Goal: Task Accomplishment & Management: Contribute content

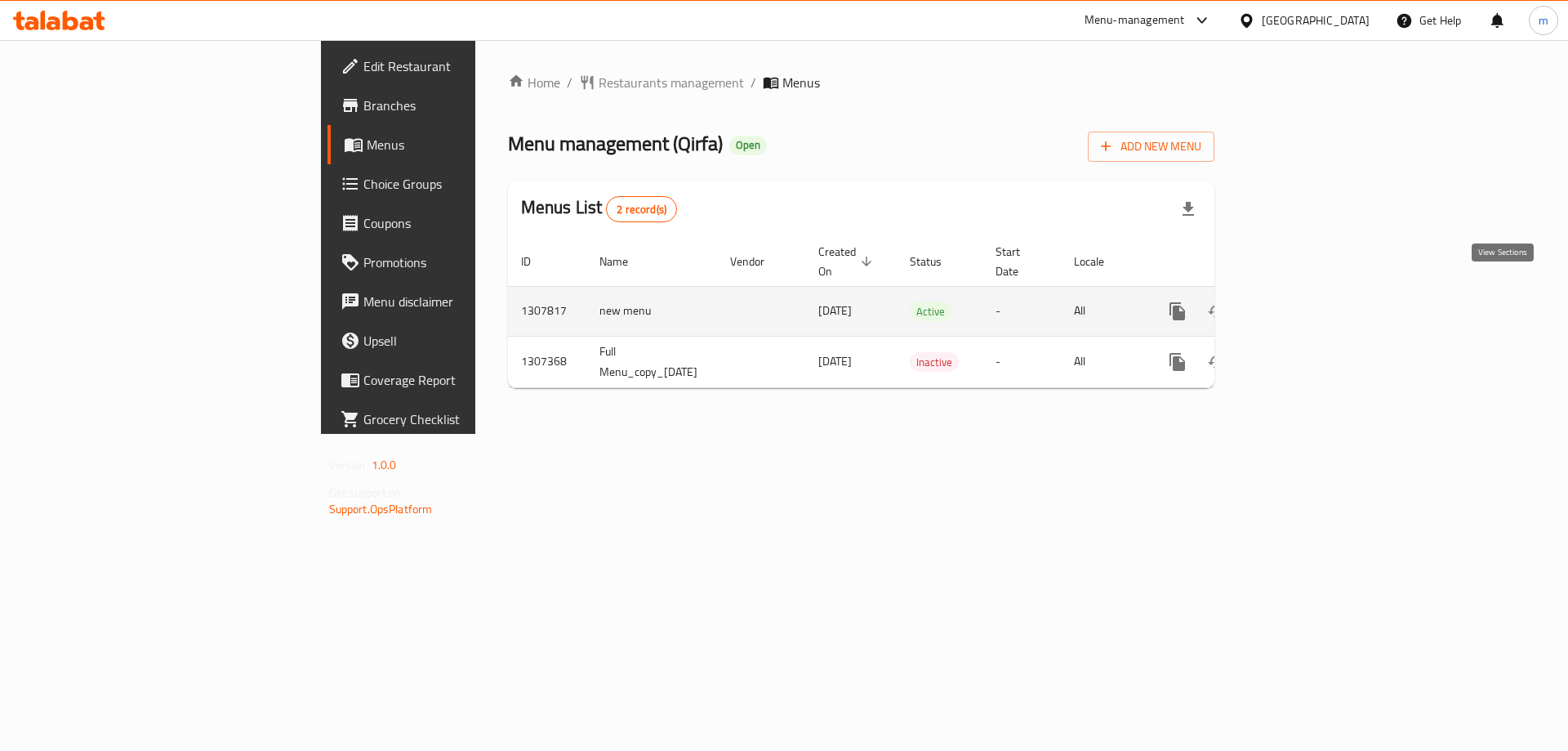
click at [1305, 301] on icon "enhanced table" at bounding box center [1296, 311] width 20 height 20
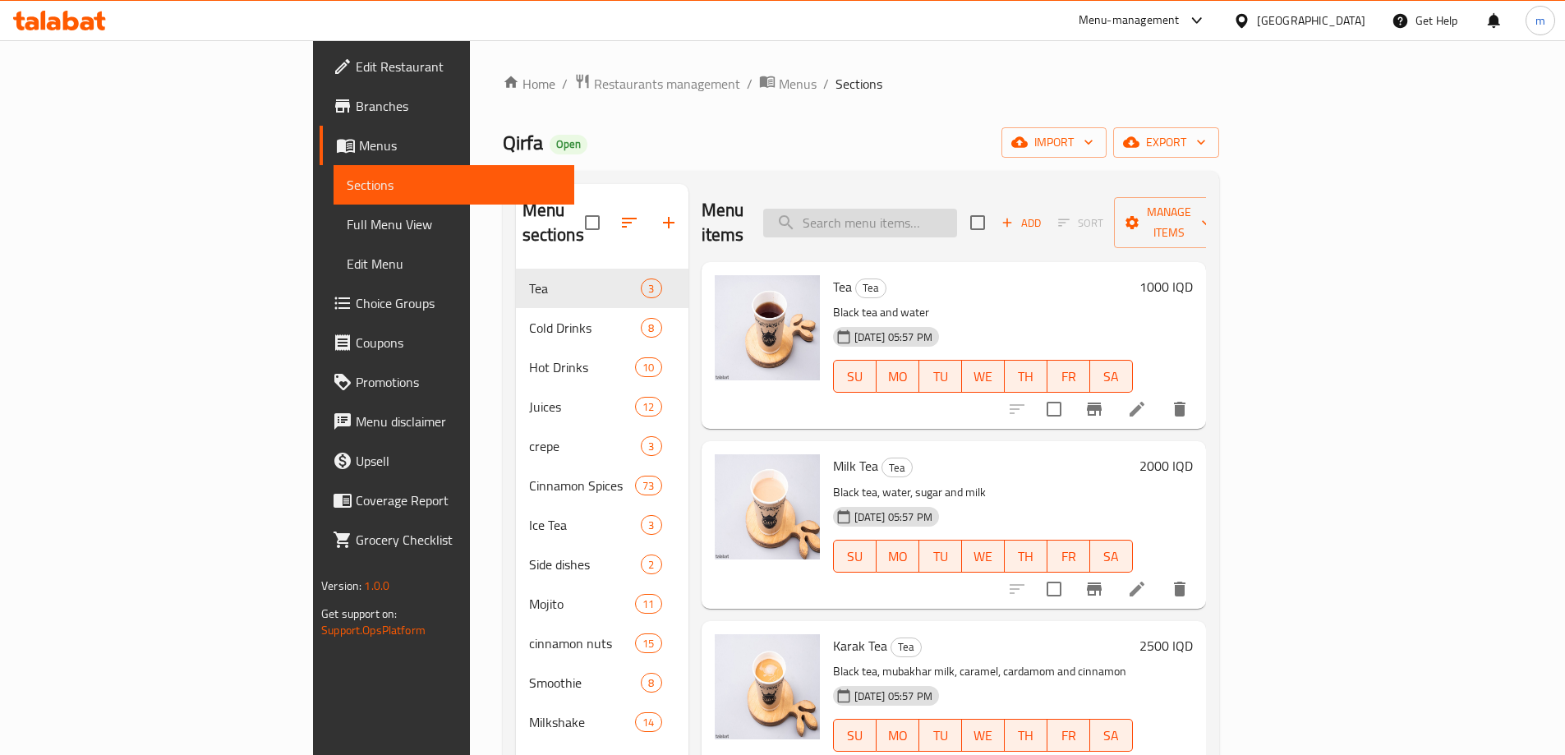
click at [957, 214] on input "search" at bounding box center [860, 223] width 194 height 29
paste input "قهوة جكليتية"
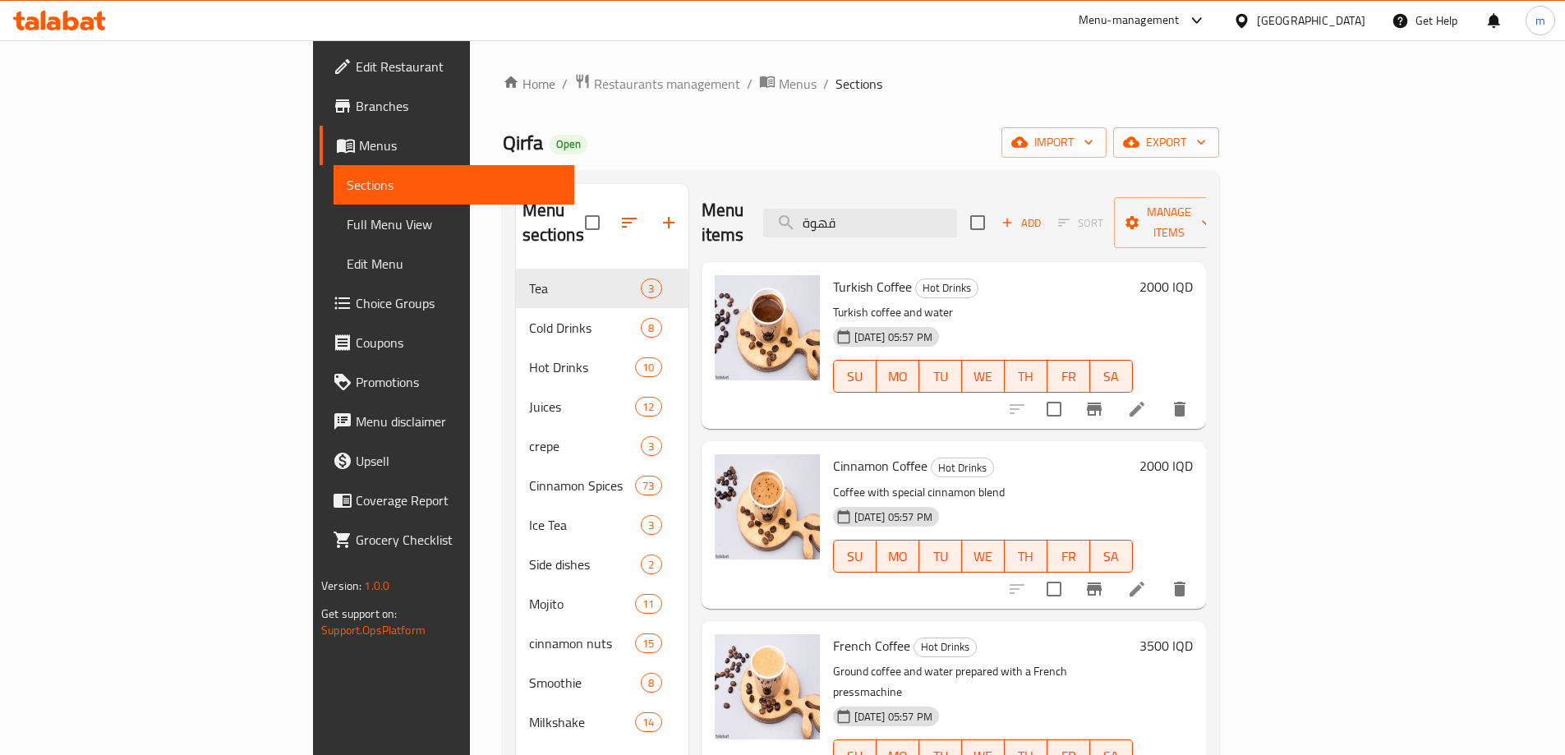
type input "قهوة"
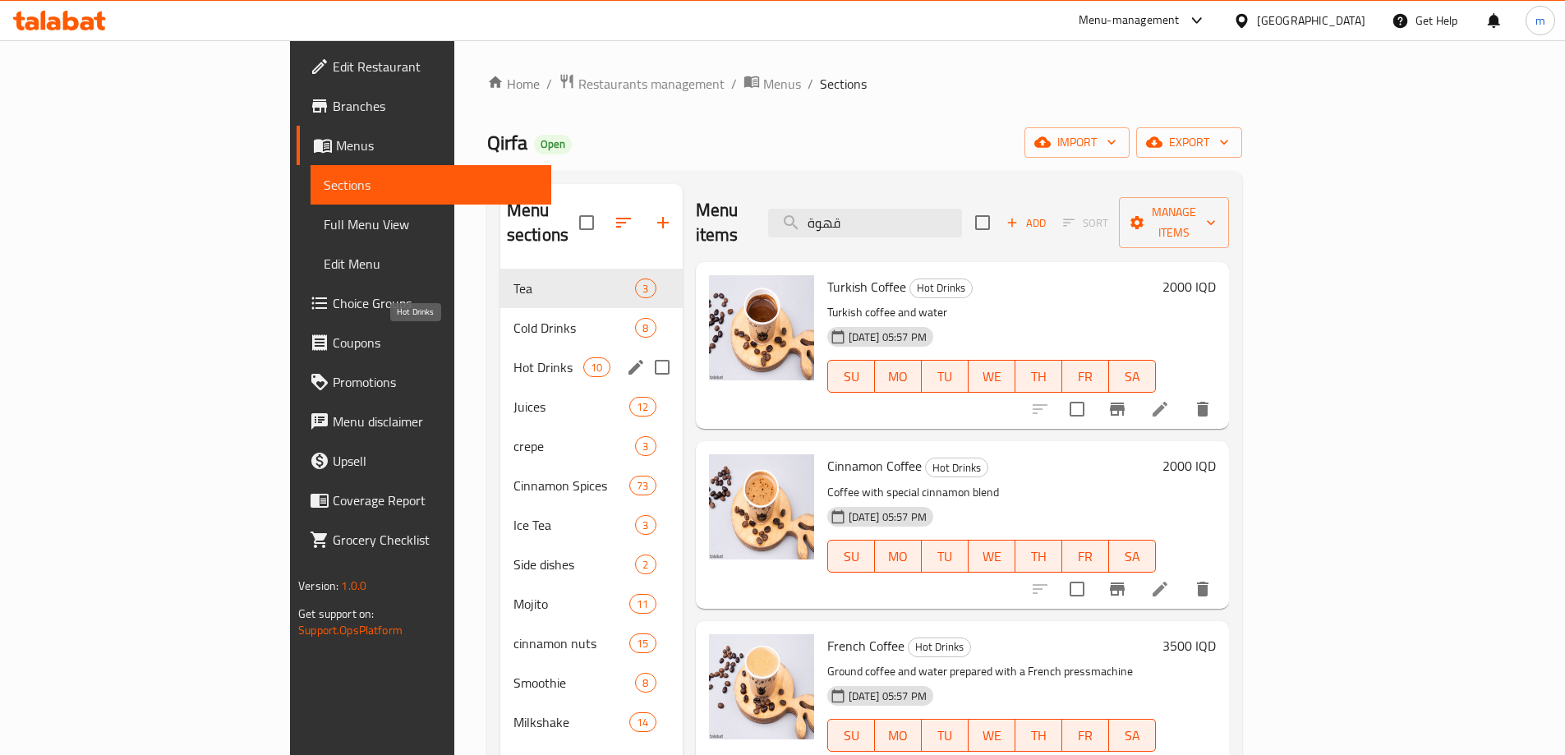
click at [513, 357] on span "Hot Drinks" at bounding box center [548, 367] width 70 height 20
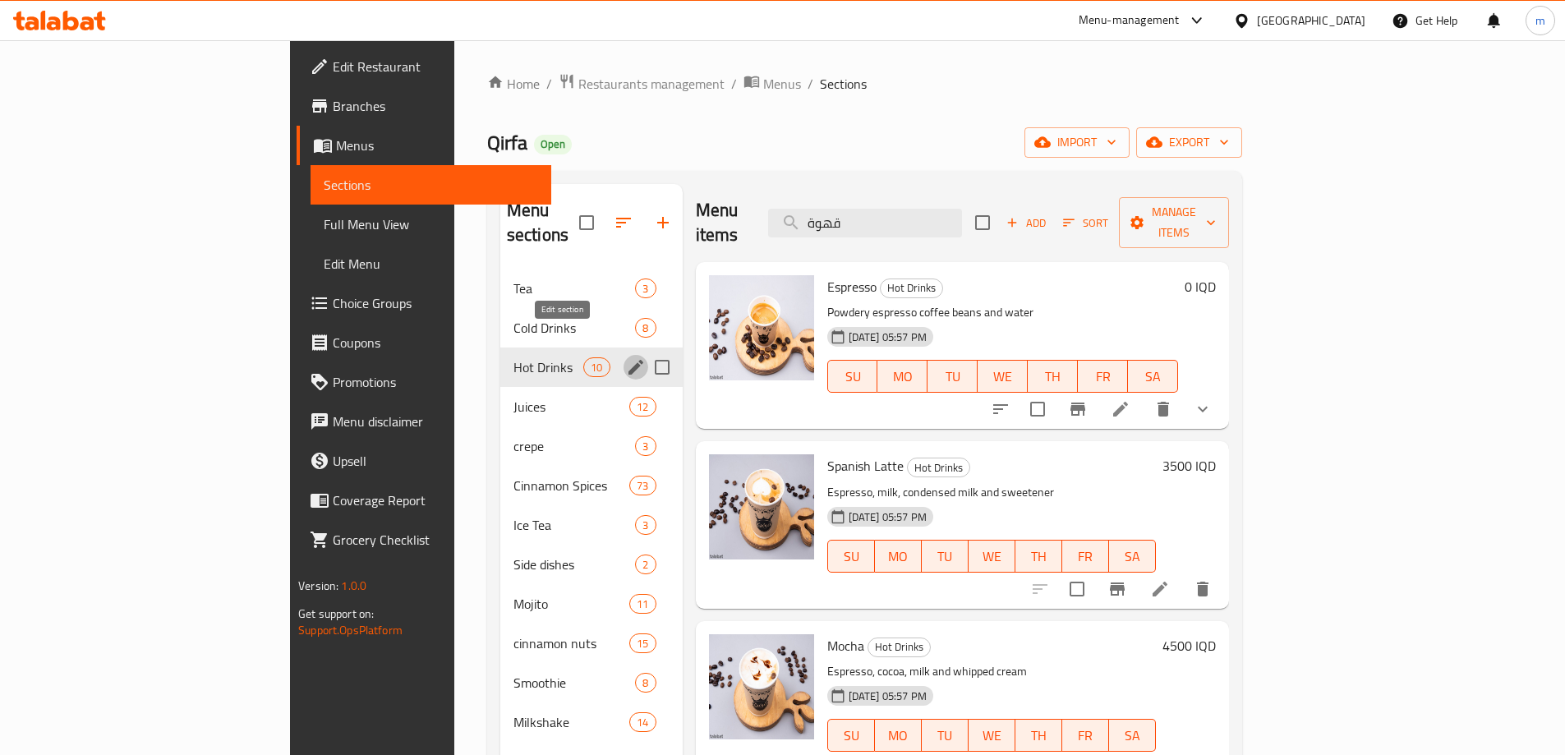
click at [628, 360] on icon "edit" at bounding box center [635, 367] width 15 height 15
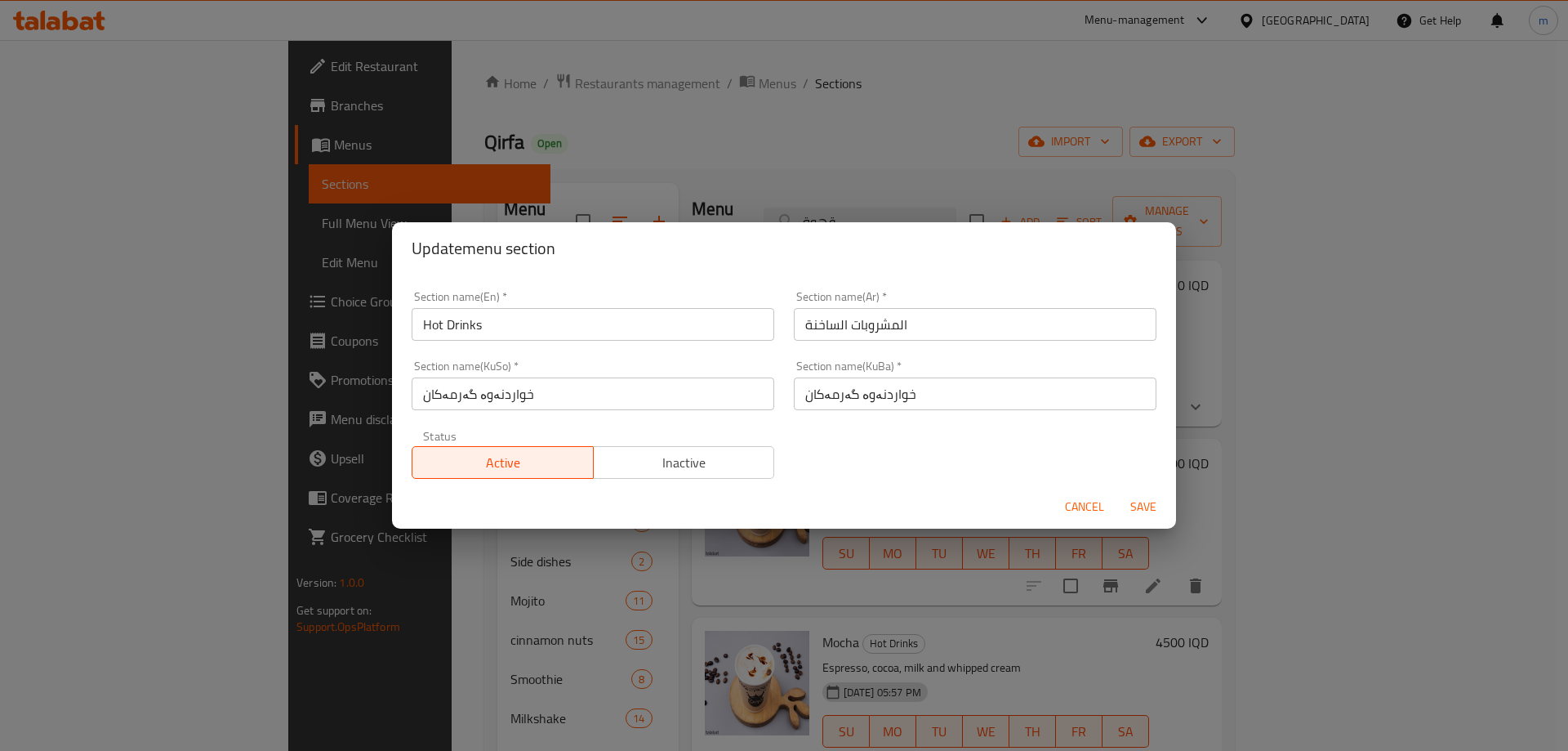
click at [1082, 506] on span "Cancel" at bounding box center [1084, 506] width 39 height 21
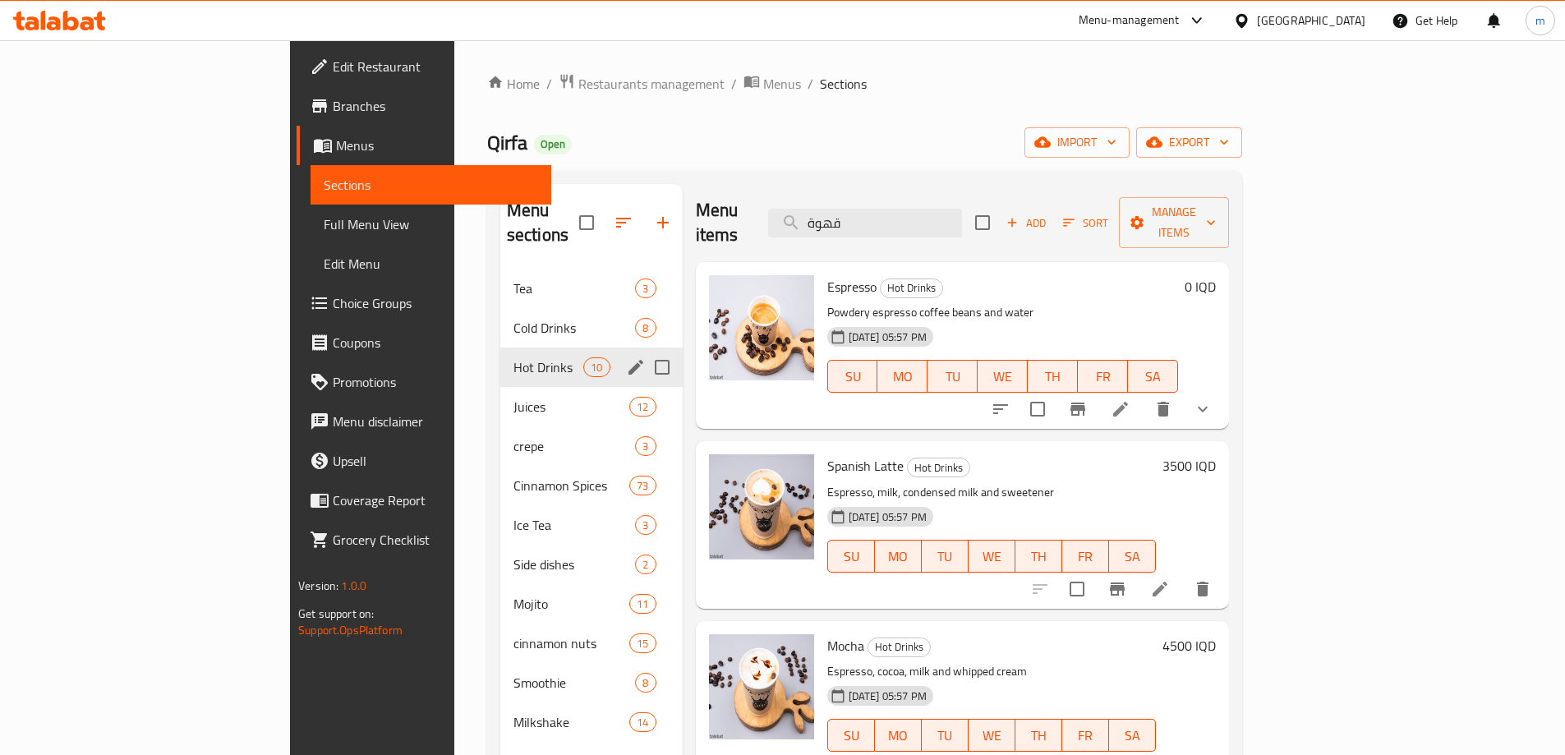
click at [1048, 214] on span "Add" at bounding box center [1026, 223] width 44 height 19
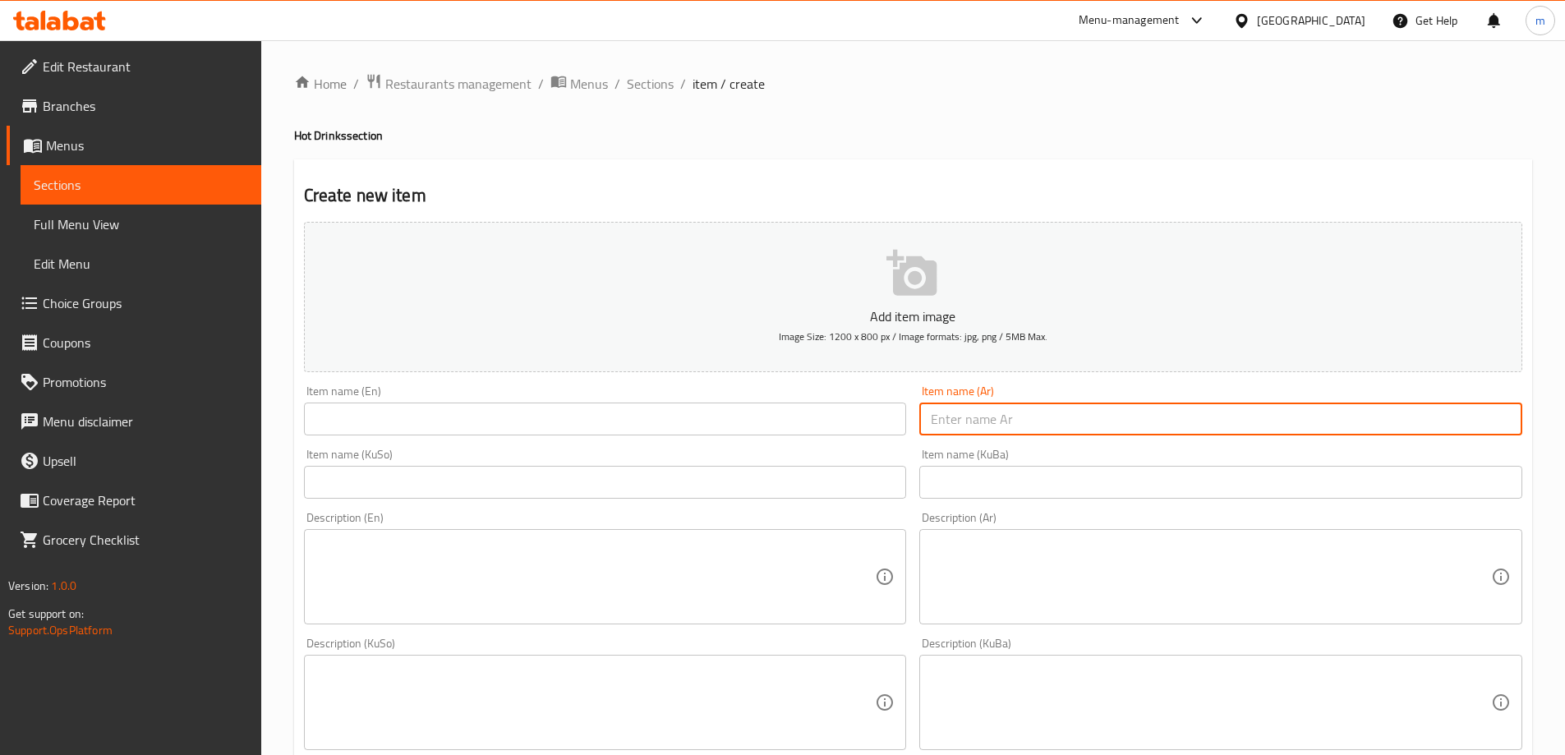
click at [1003, 402] on input "text" at bounding box center [1220, 418] width 603 height 33
paste input "قهوة جكليتية"
type input "قهوة جكليتية"
click at [379, 411] on input "text" at bounding box center [605, 418] width 603 height 33
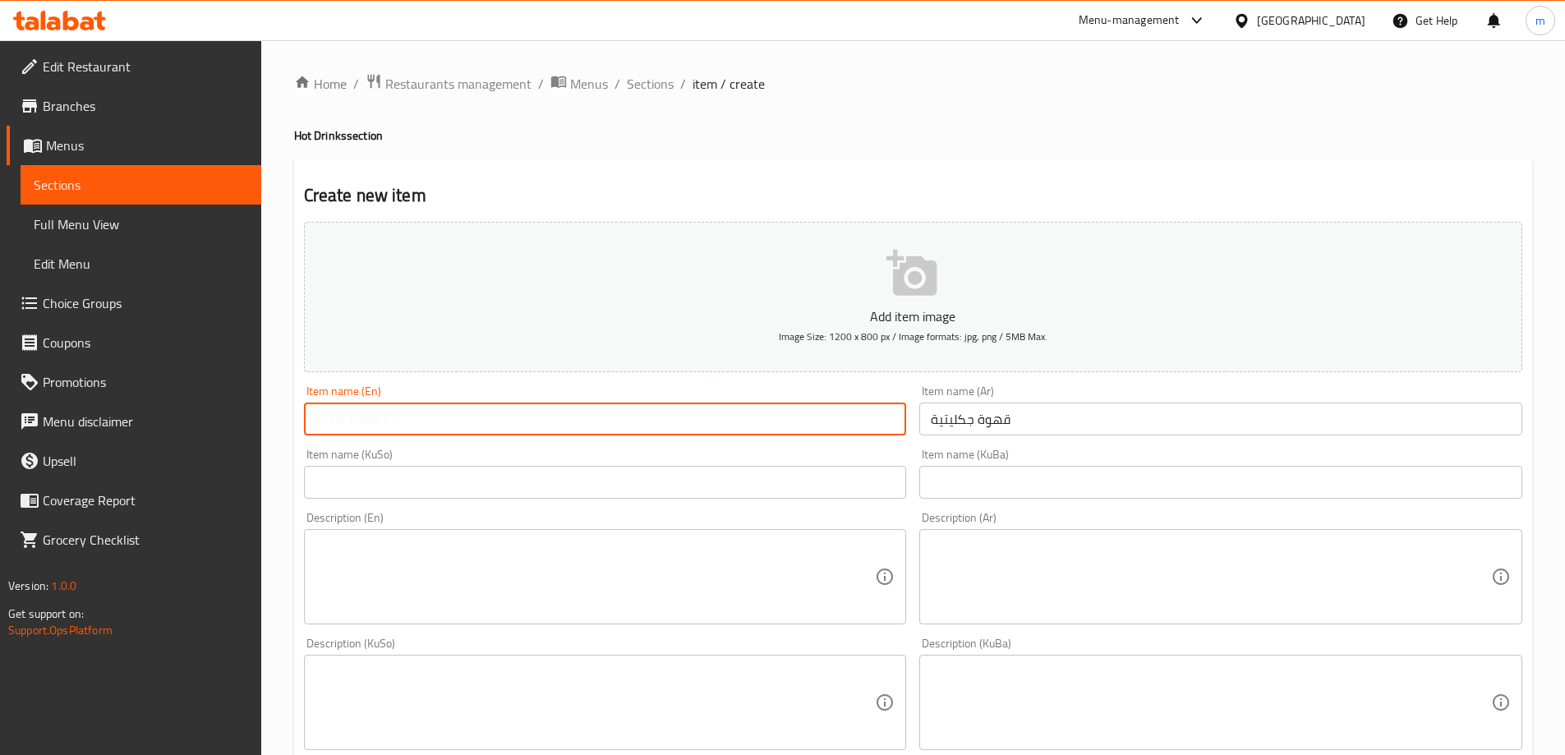
paste input "Chocolate coffee"
type input "Chocolate Coffee"
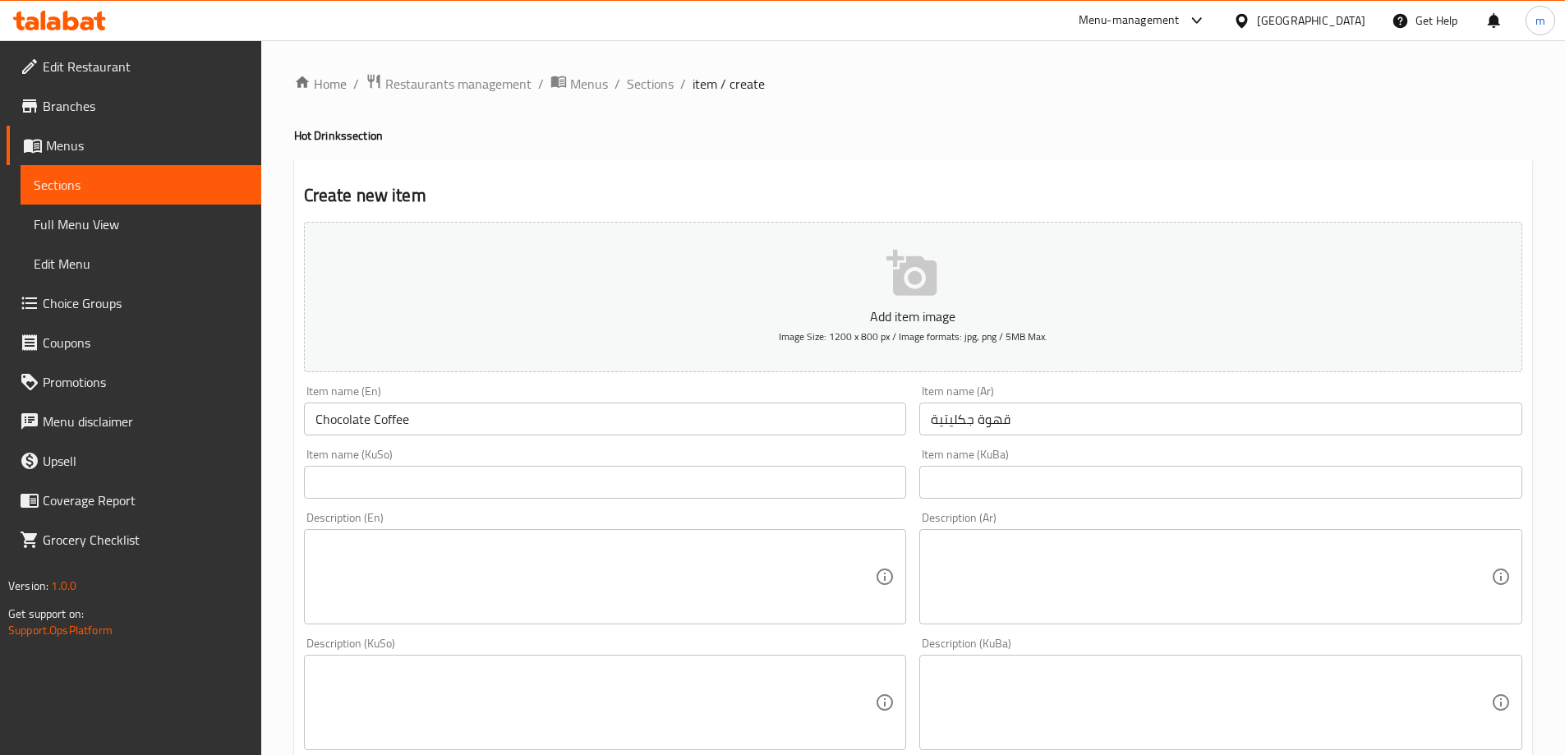
click at [972, 467] on div "Item name (KuBa) Item name (KuBa)" at bounding box center [1220, 473] width 603 height 50
click at [972, 472] on input "text" at bounding box center [1220, 482] width 603 height 33
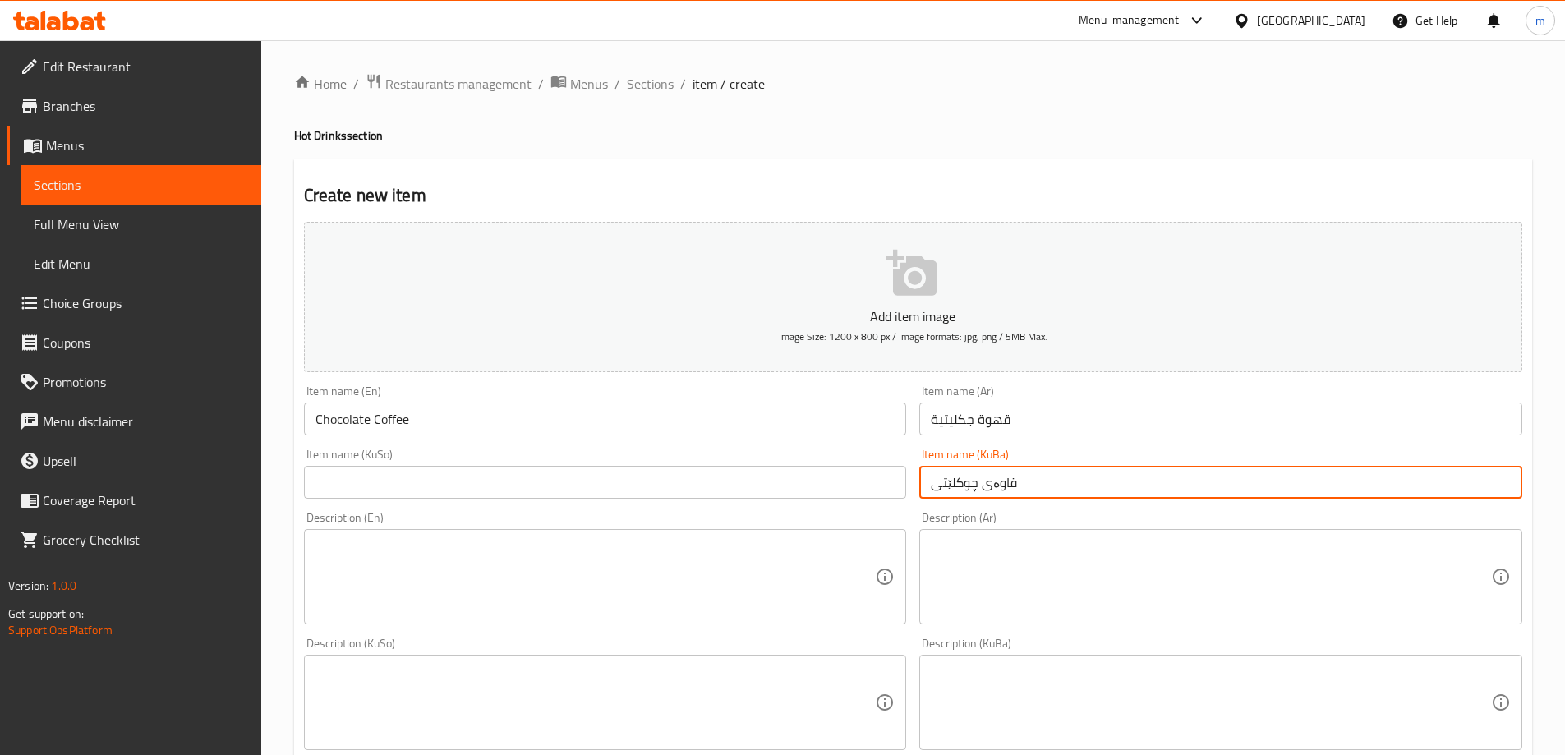
click at [963, 481] on input "قاوەی چوکلێتی" at bounding box center [1220, 482] width 603 height 33
type input "قاوەی چوکلێتی"
click at [788, 489] on input "text" at bounding box center [605, 482] width 603 height 33
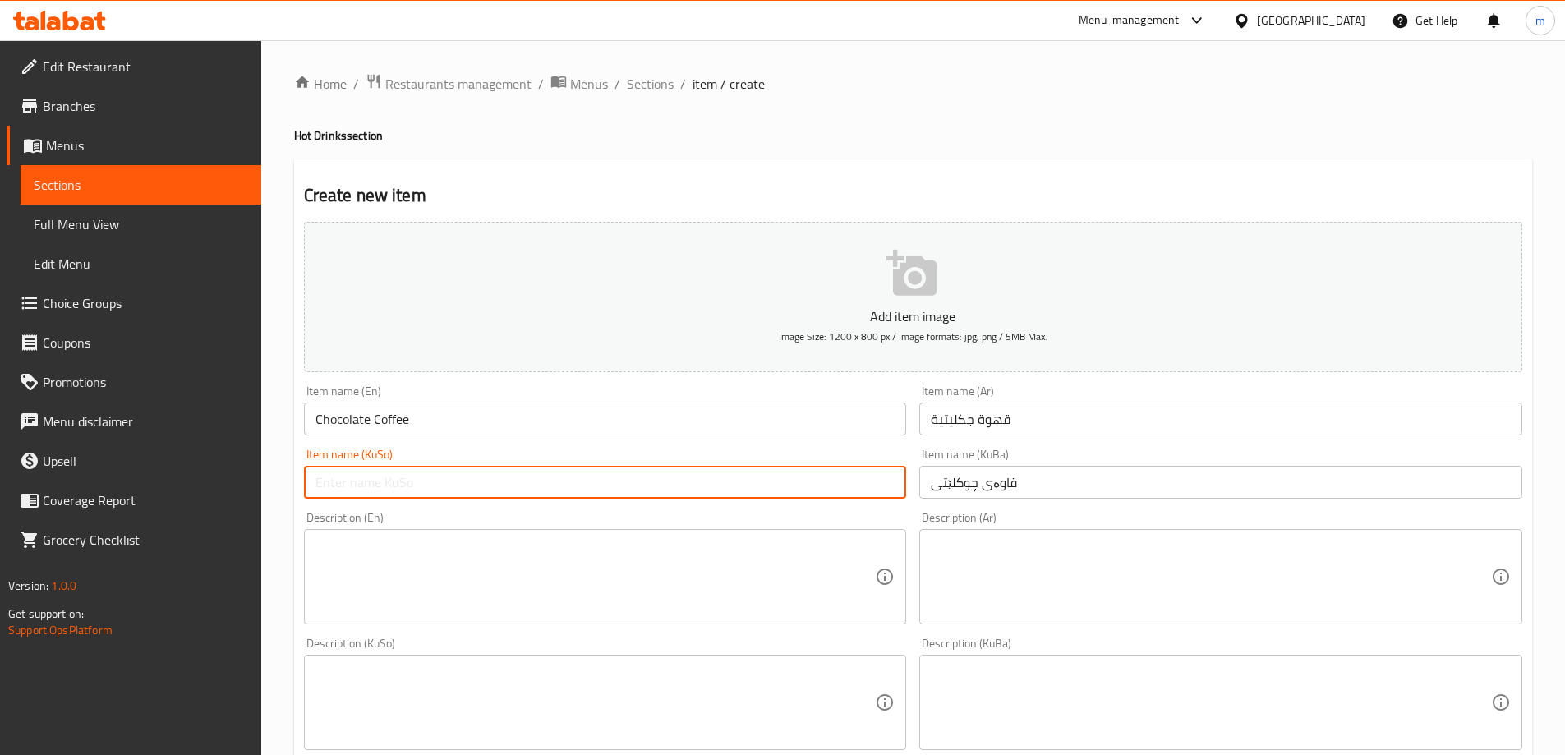
paste input "قاوەی چوکلێتی"
type input "قاوەی چوکلێتی"
click at [572, 578] on textarea at bounding box center [595, 577] width 560 height 78
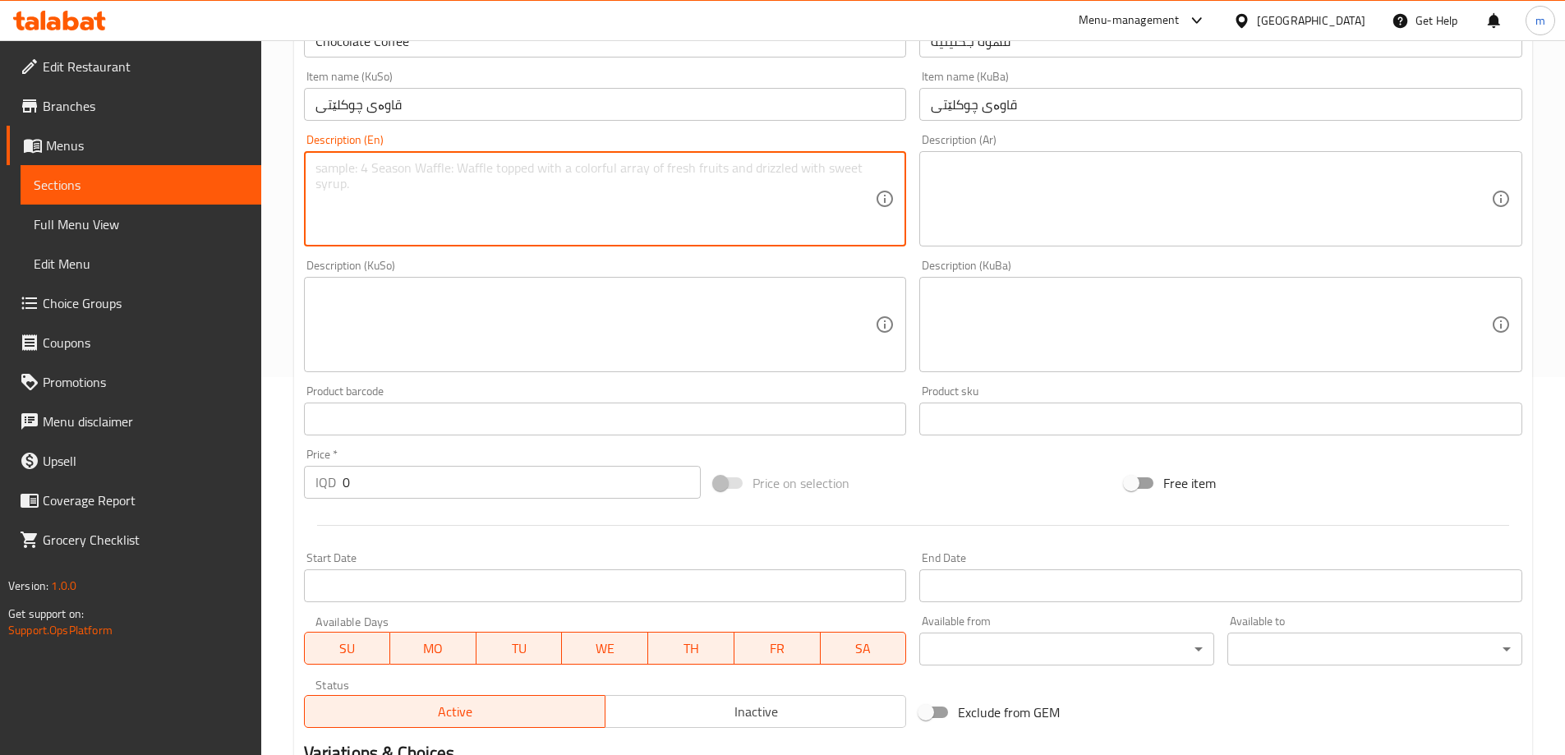
scroll to position [411, 0]
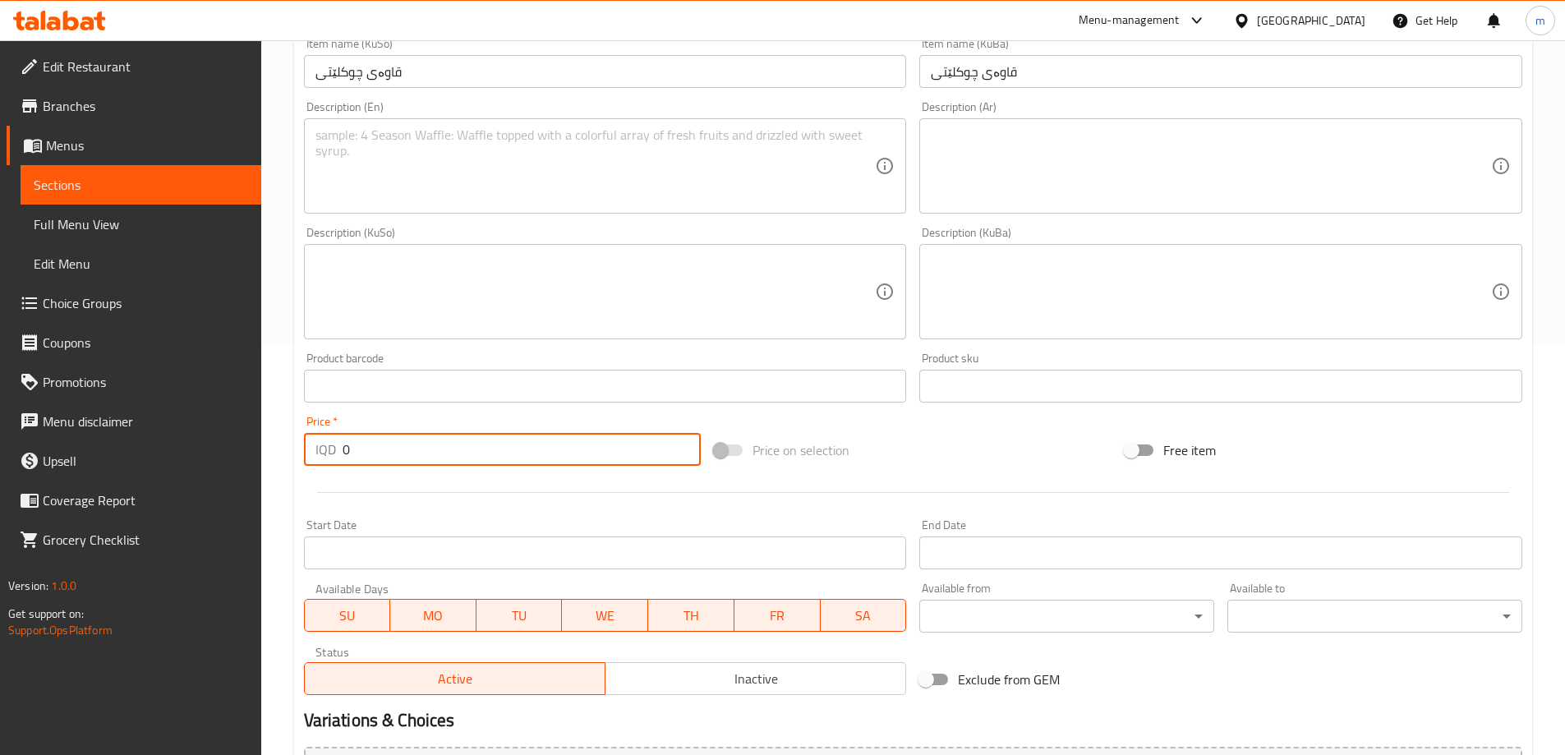
drag, startPoint x: 363, startPoint y: 464, endPoint x: 325, endPoint y: 452, distance: 39.7
click at [325, 452] on div "IQD 0 Price *" at bounding box center [503, 449] width 398 height 33
paste input "0"
paste input "2000"
click at [386, 454] on input "002000" at bounding box center [521, 449] width 359 height 33
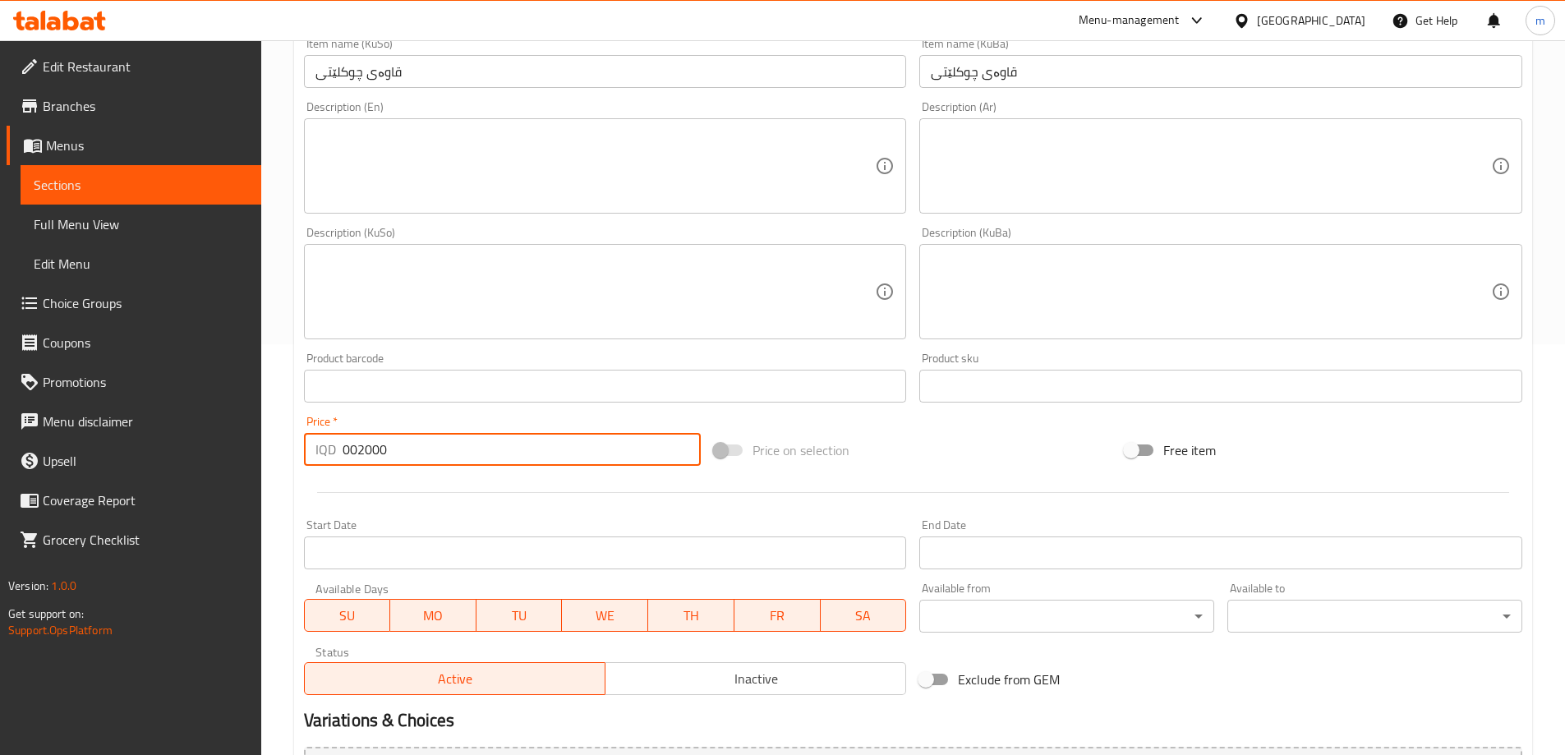
click at [386, 454] on input "002000" at bounding box center [521, 449] width 359 height 33
click at [356, 442] on input "002000" at bounding box center [521, 449] width 359 height 33
paste input "number"
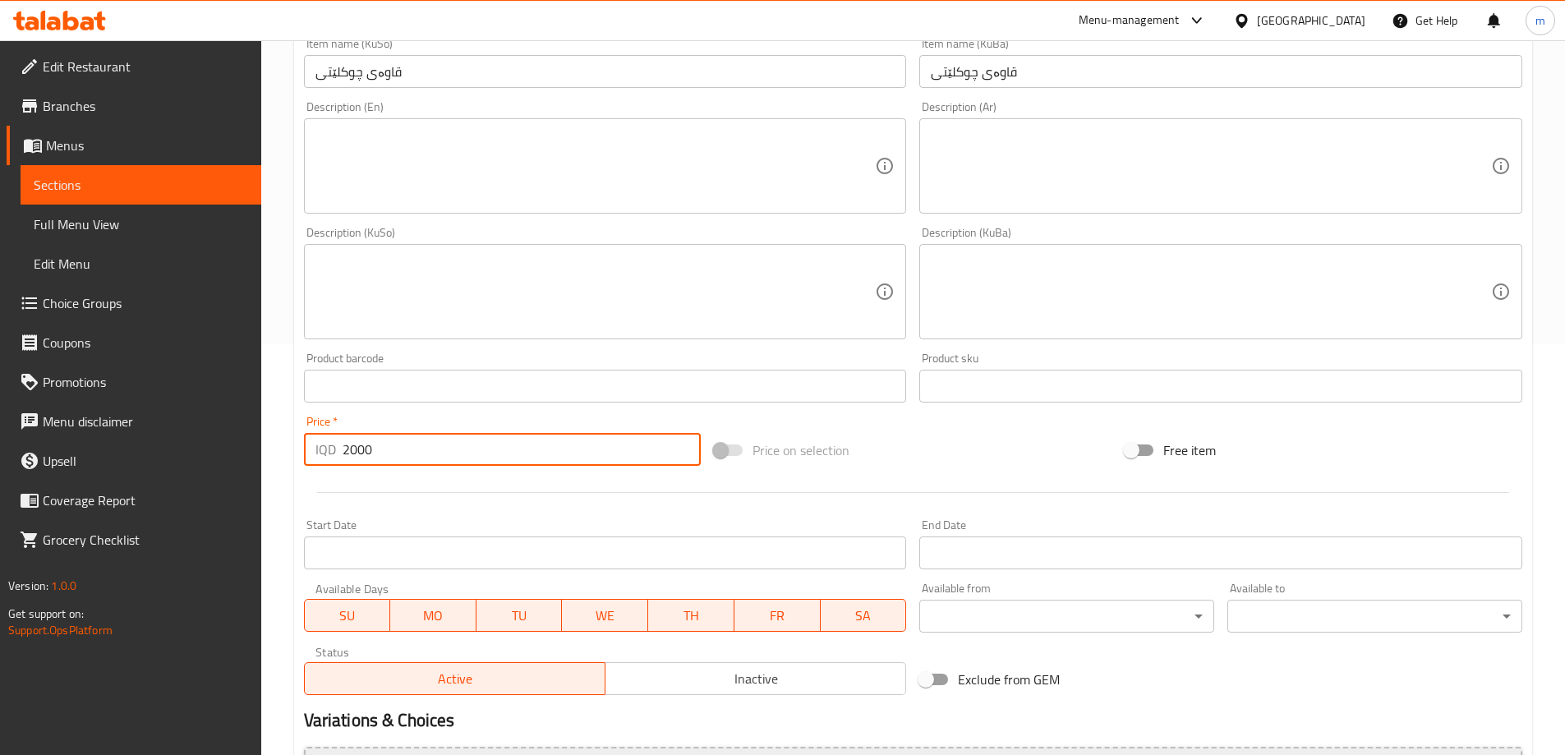
type input "2000"
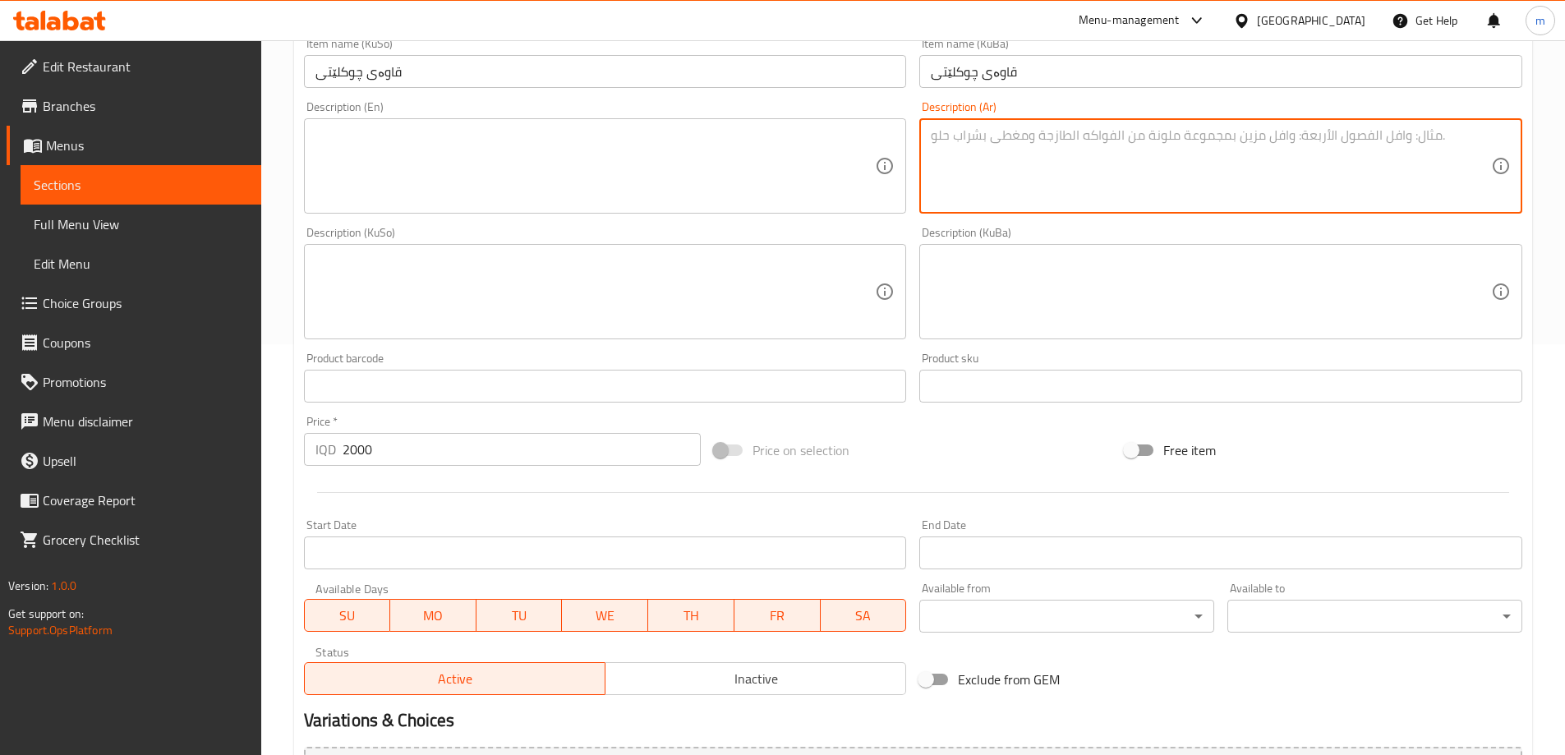
click at [1077, 205] on textarea at bounding box center [1211, 166] width 560 height 78
paste textarea "قهوة مع شوكولا, حلوى, حليب وماء"
type textarea "قهوة مع شوكولا, حلوى, حليب وماء"
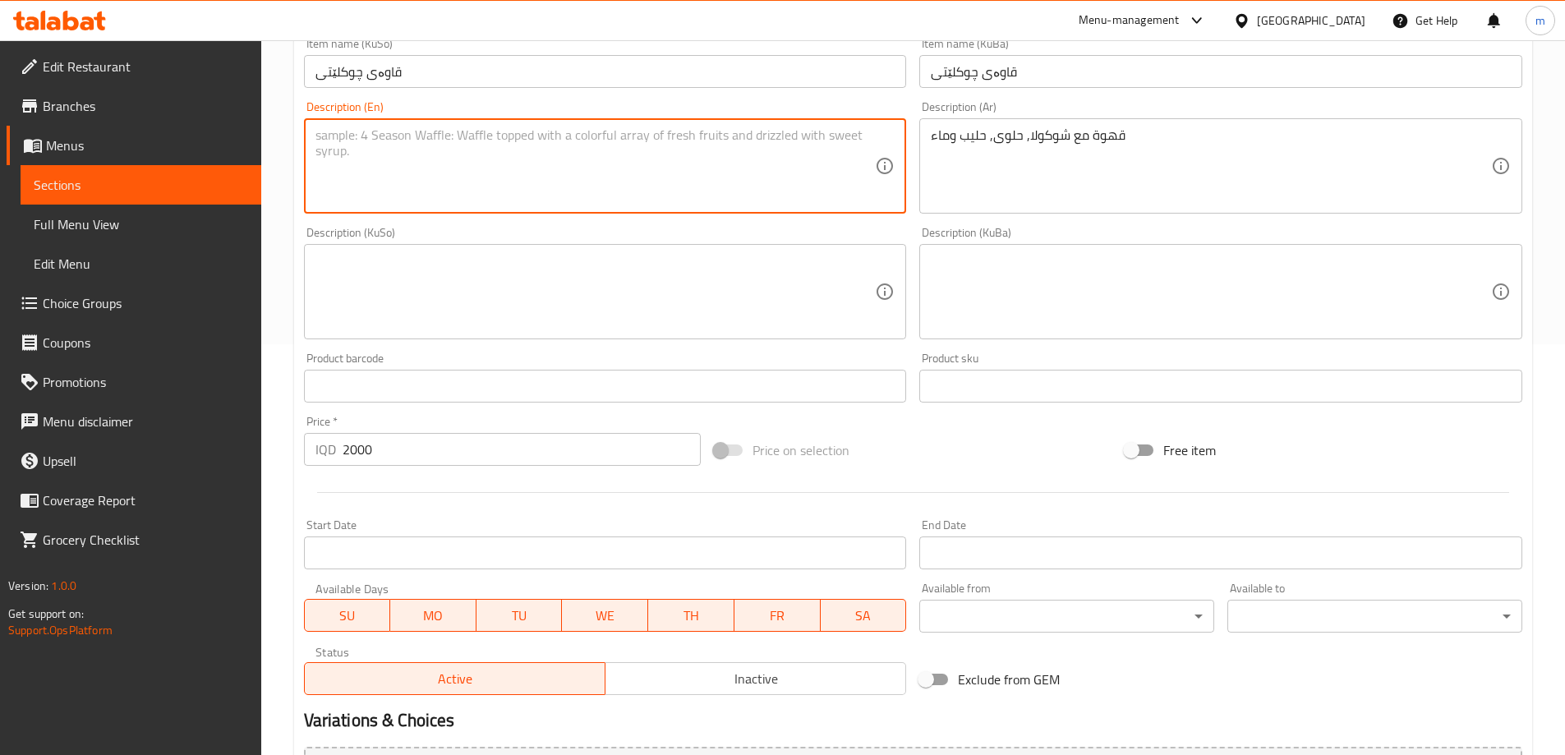
click at [452, 175] on textarea at bounding box center [595, 166] width 560 height 78
paste textarea "Coffee with chocolate, sweets, milk and water"
click at [413, 145] on textarea "Coffee with chocolate, sweets, milk and water" at bounding box center [595, 166] width 560 height 78
paste textarea "chocolate"
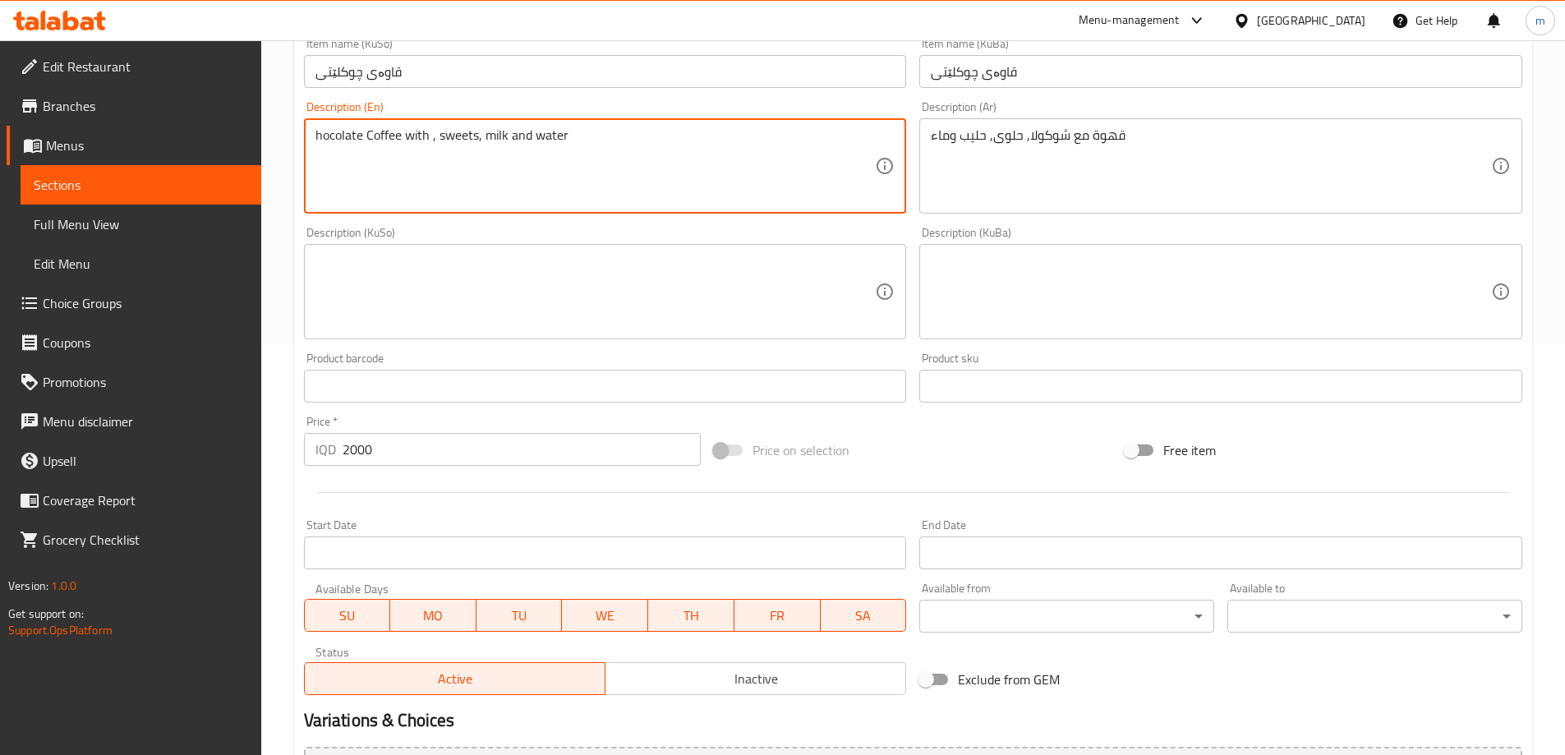
click at [413, 145] on textarea "hocolate Coffee with , sweets, milk and water" at bounding box center [595, 166] width 560 height 78
click at [319, 130] on textarea "hocolate Coffee with , sweets, milk and water" at bounding box center [595, 166] width 560 height 78
click at [314, 139] on div "hocolate Coffee with , sweets, milk and water Description (En)" at bounding box center [605, 165] width 603 height 95
click at [317, 130] on textarea "hocolate Coffee with , sweets, milk and water" at bounding box center [595, 166] width 560 height 78
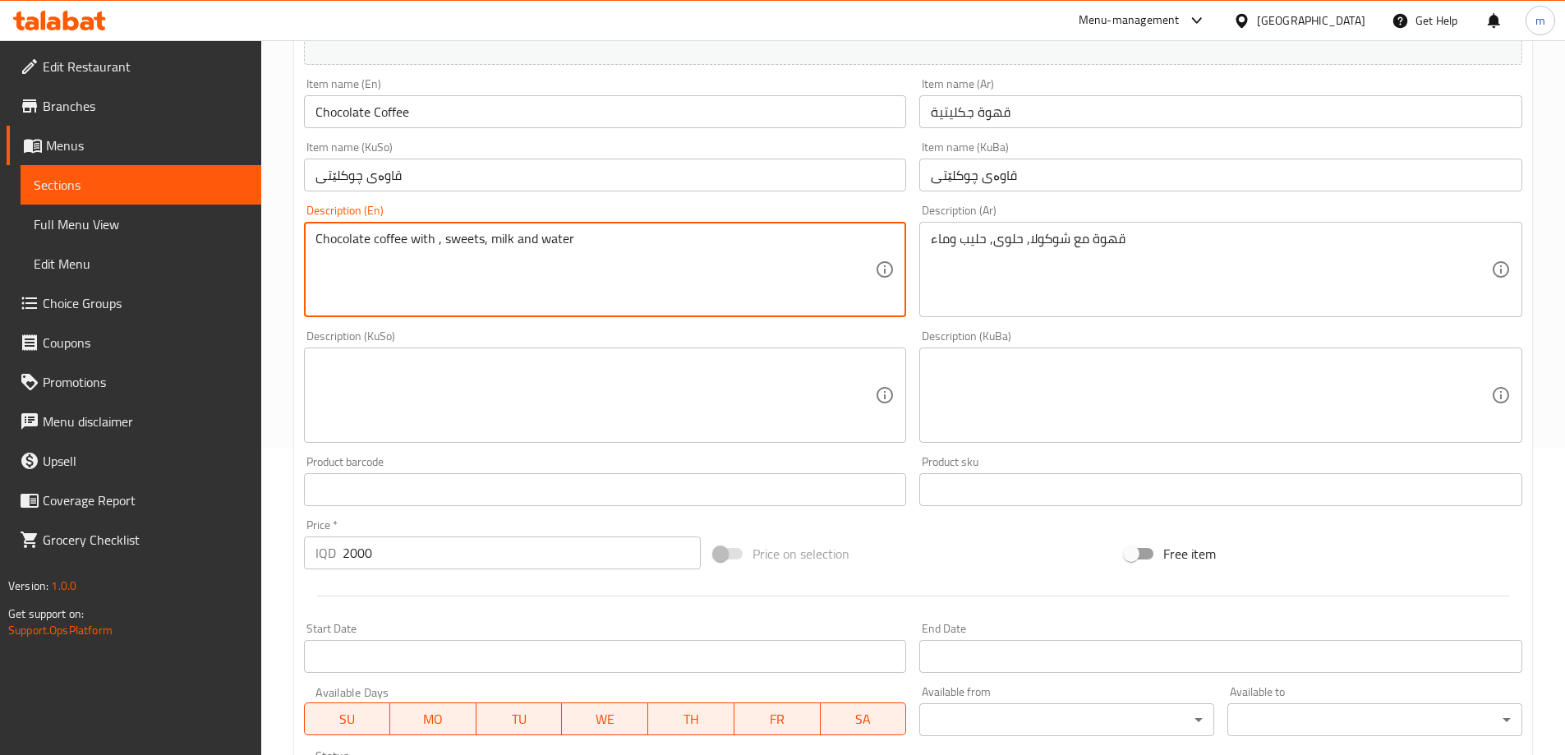
scroll to position [273, 0]
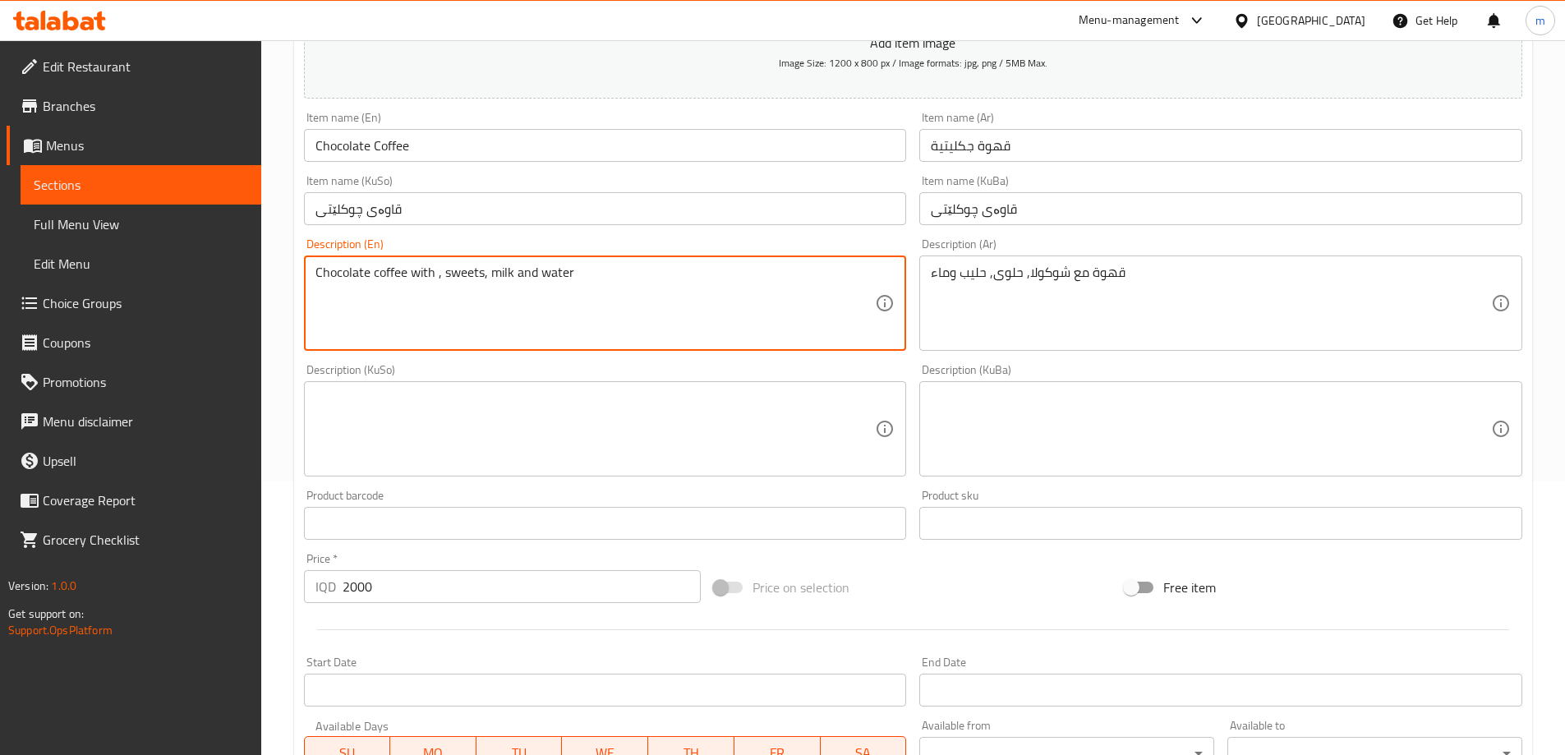
click at [428, 269] on textarea "Chocolate coffee with , sweets, milk and water" at bounding box center [595, 303] width 560 height 78
type textarea "Chocolate coffee, sweets, milk and water"
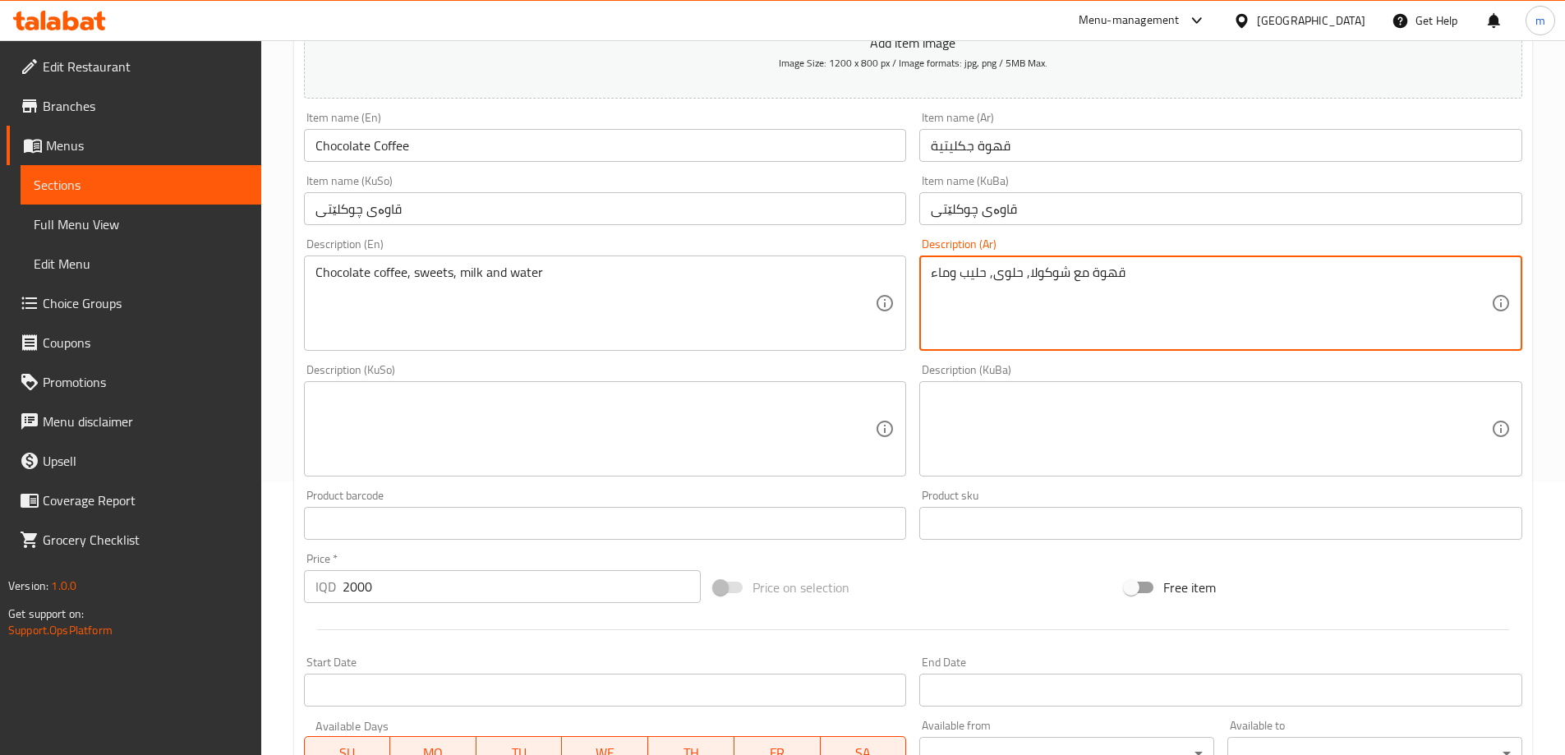
click at [1017, 276] on textarea "قهوة مع شوكولا, حلوى, حليب وماء" at bounding box center [1211, 303] width 560 height 78
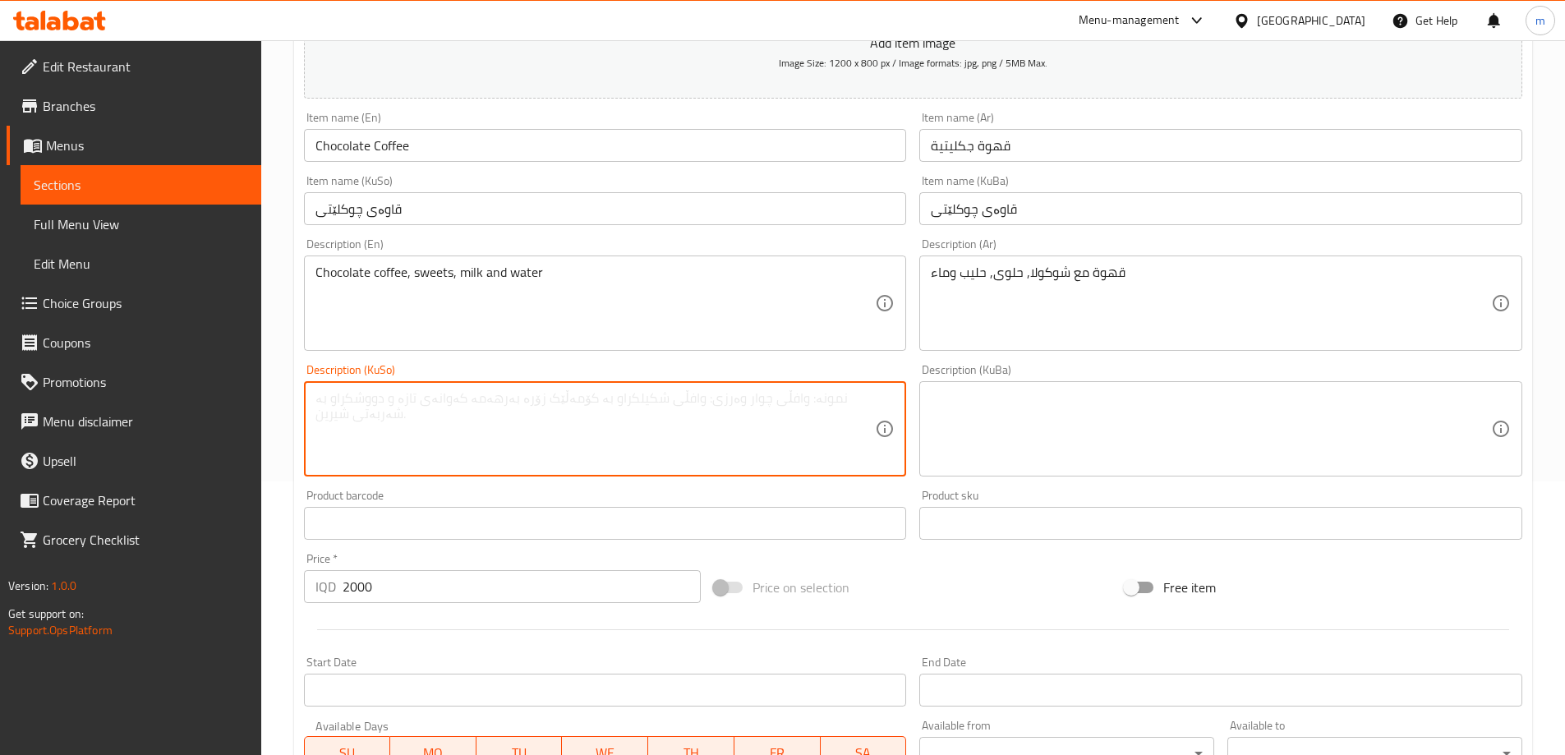
drag, startPoint x: 719, startPoint y: 439, endPoint x: 733, endPoint y: 439, distance: 13.1
click at [724, 441] on textarea at bounding box center [595, 429] width 560 height 78
paste textarea "قاوە لەگەڵ چۆکلێت، حەلوا، شیر و ئاو"
type textarea "قاوە لەگەڵ چۆکلێت، حەلوا، شیر و ئاو"
click at [1001, 428] on textarea at bounding box center [1211, 429] width 560 height 78
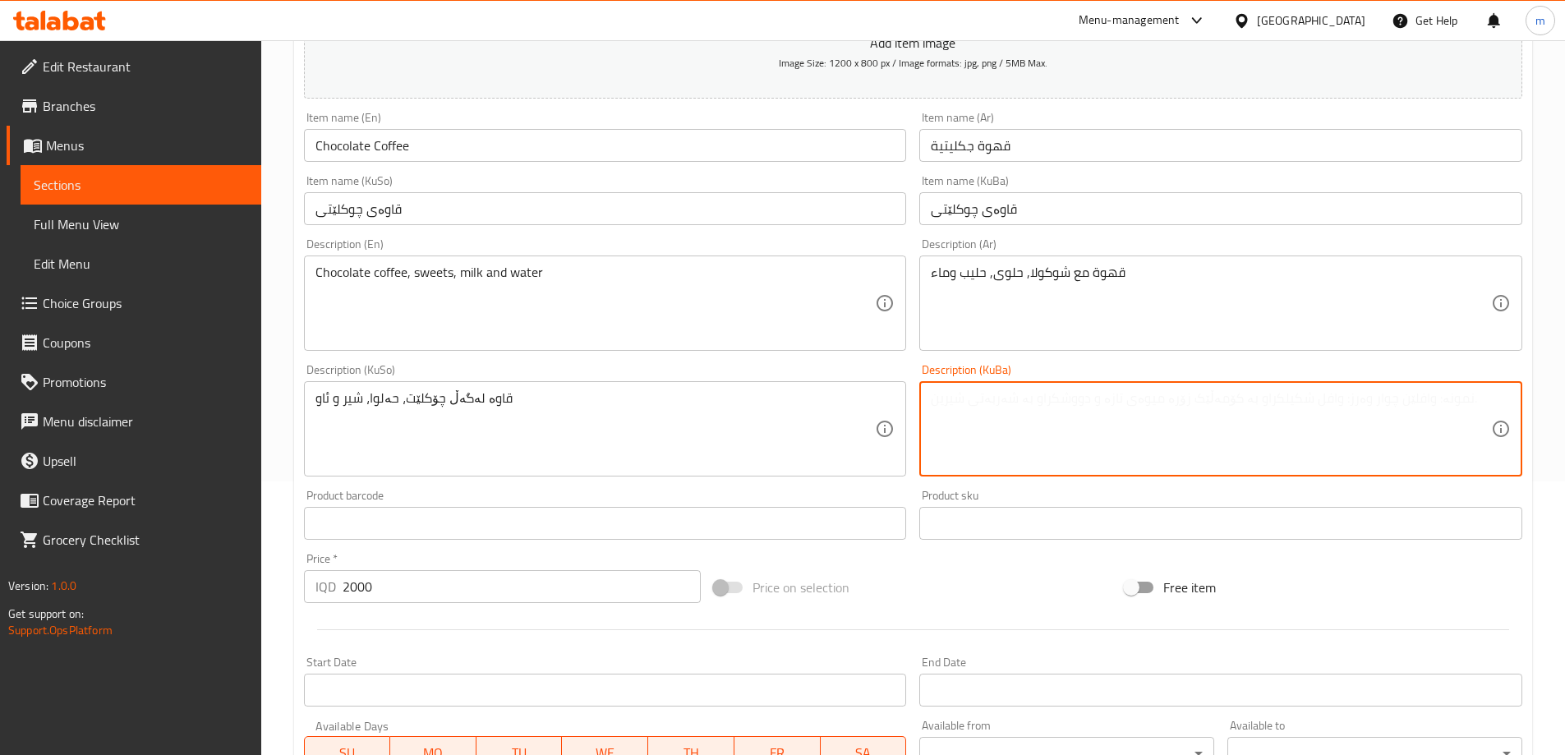
paste textarea "قاوە لەگەڵ چۆکلێت، حەلوا، شیر و ئاو"
type textarea "قاوە لەگەڵ چۆکلێت، حەلوا، شیر و ئاو"
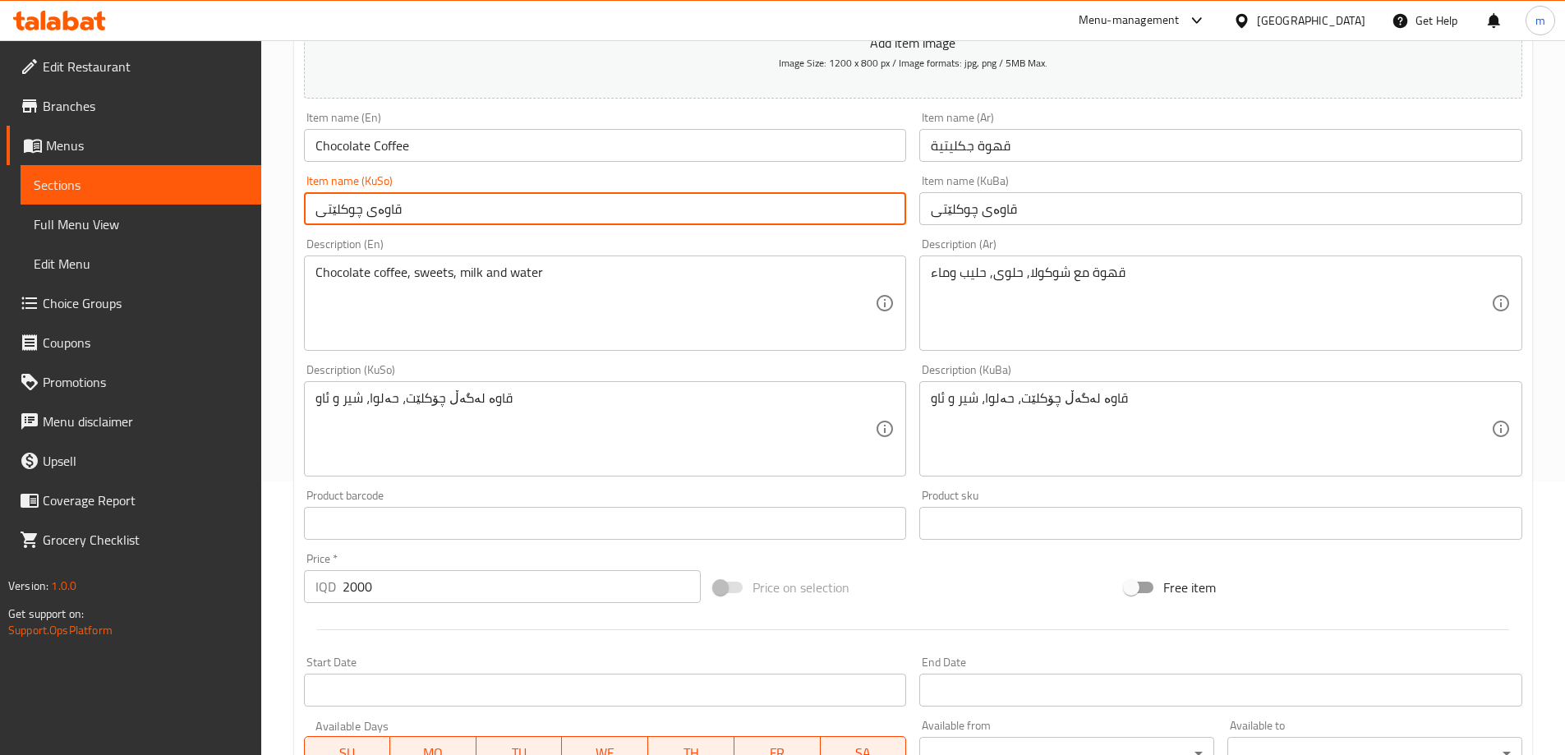
click at [549, 221] on input "قاوەی چوکلێتی" at bounding box center [605, 208] width 603 height 33
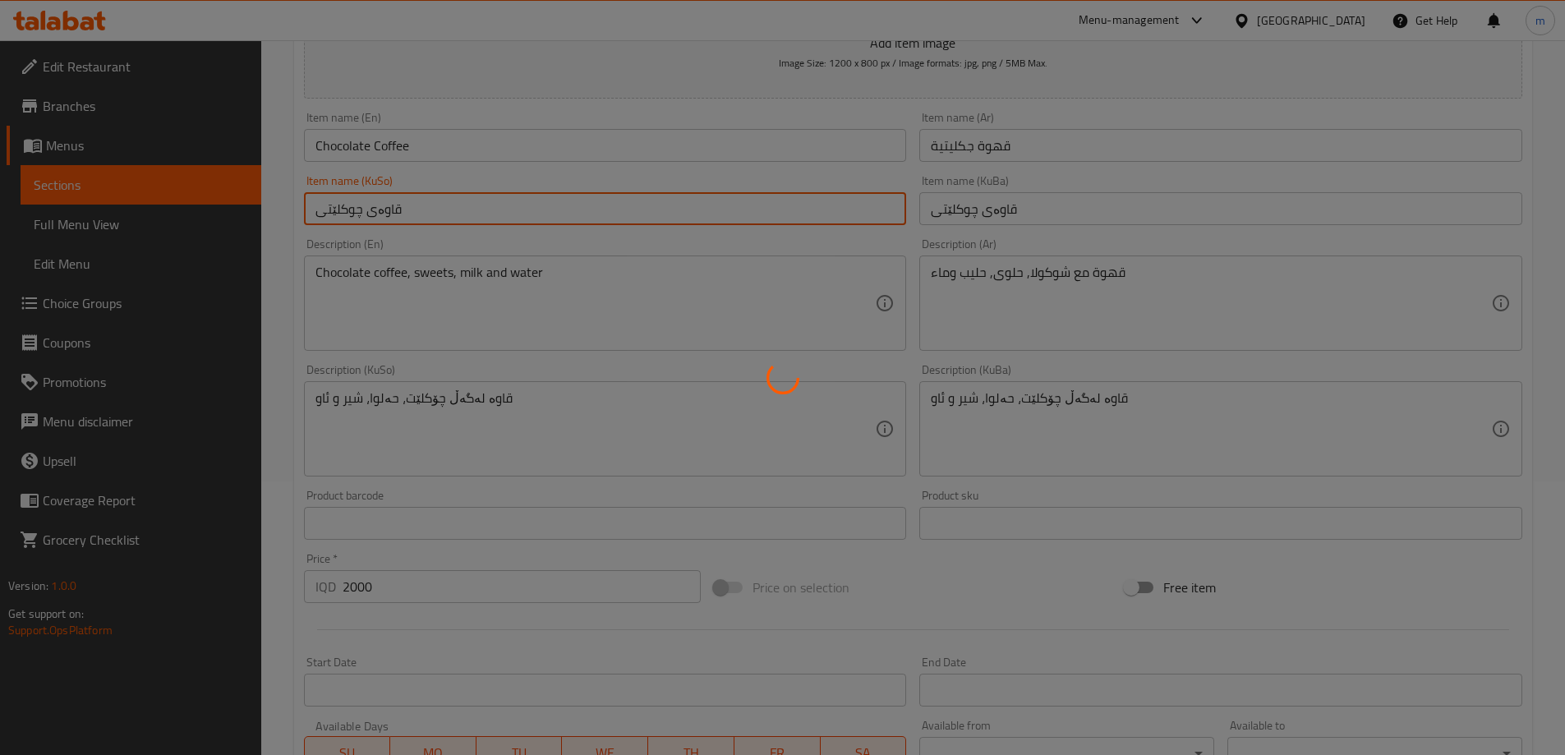
type input "0"
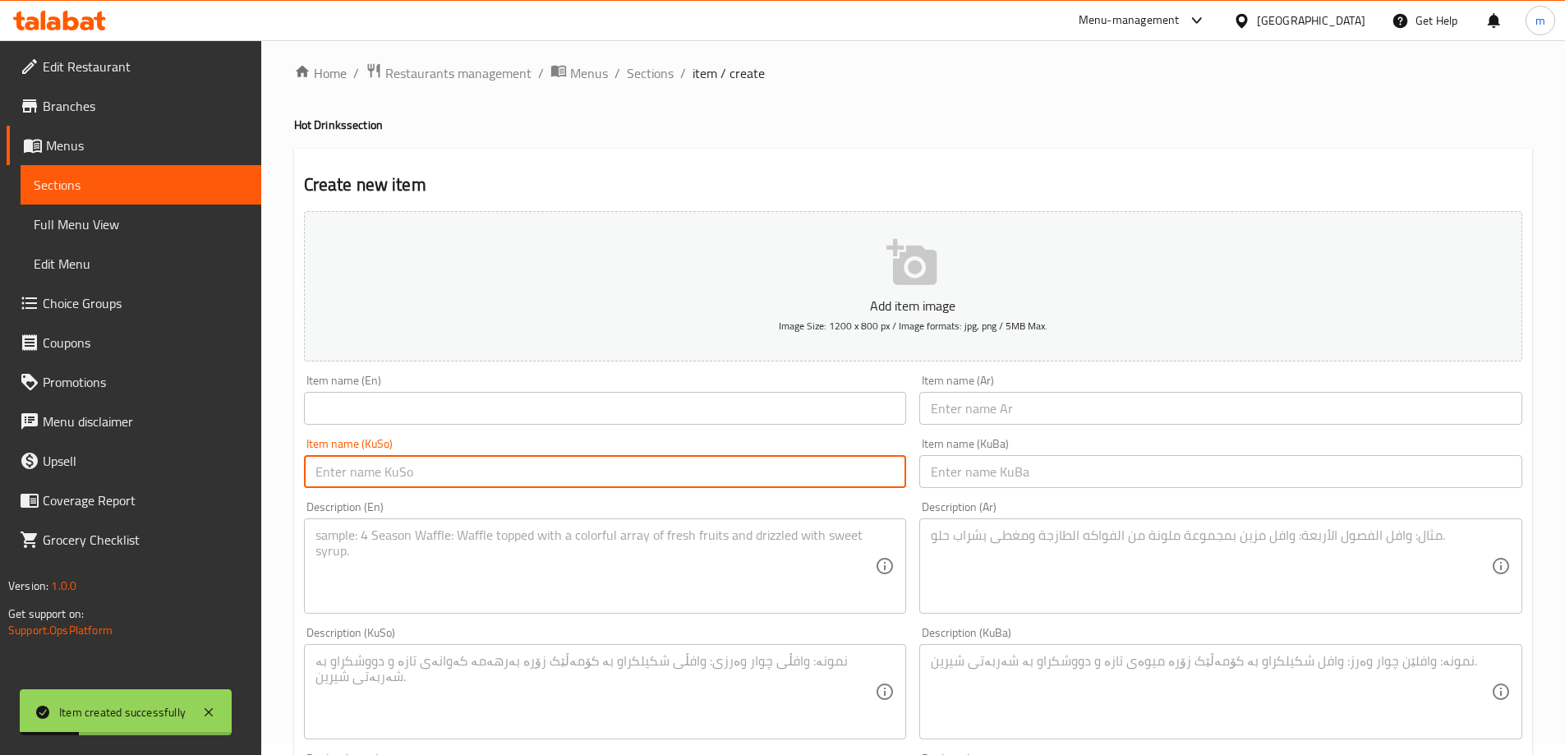
scroll to position [0, 0]
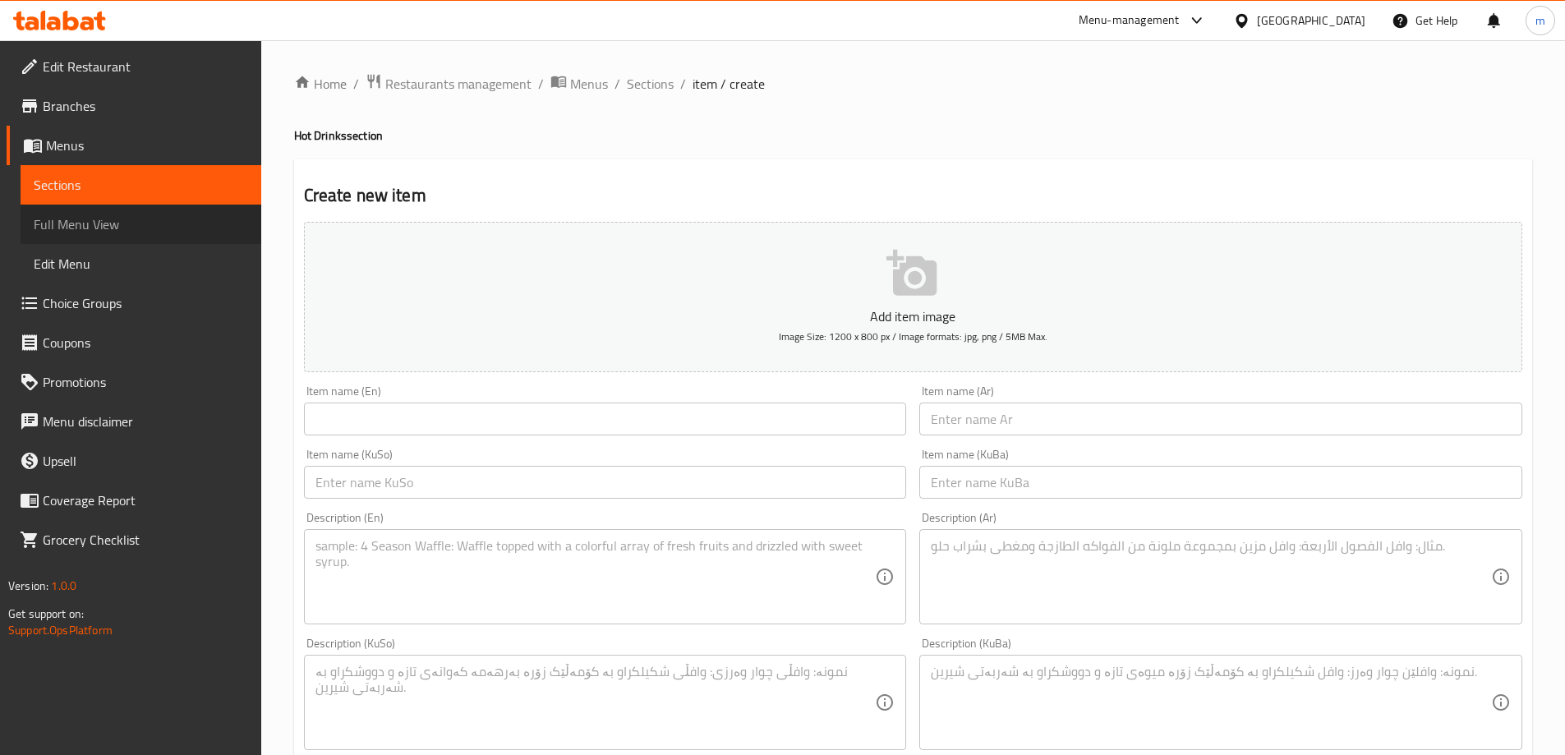
click at [74, 214] on span "Full Menu View" at bounding box center [141, 224] width 214 height 20
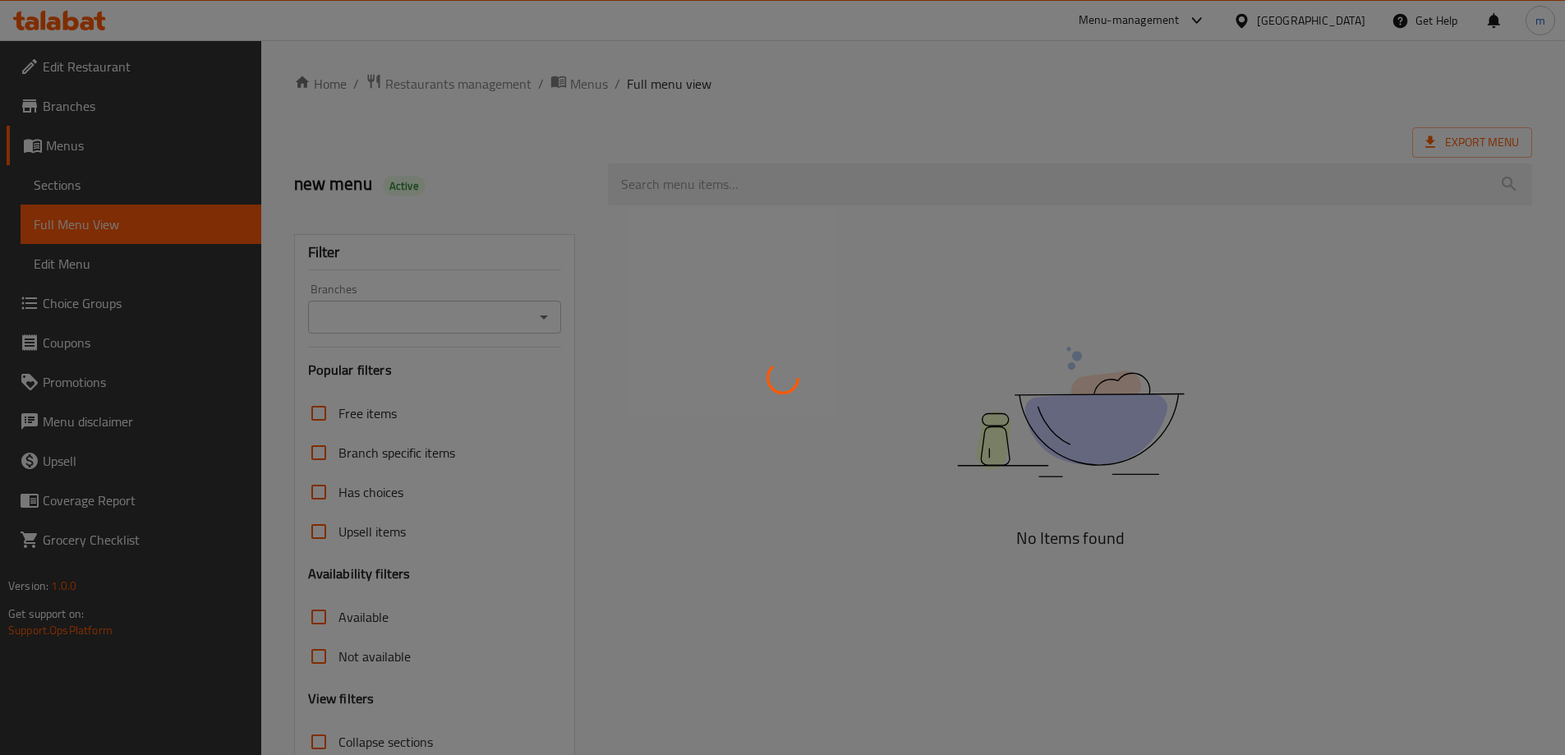
click at [545, 340] on div at bounding box center [782, 377] width 1565 height 755
drag, startPoint x: 537, startPoint y: 305, endPoint x: 541, endPoint y: 321, distance: 16.9
click at [538, 312] on div at bounding box center [782, 377] width 1565 height 755
click at [541, 321] on div at bounding box center [782, 377] width 1565 height 755
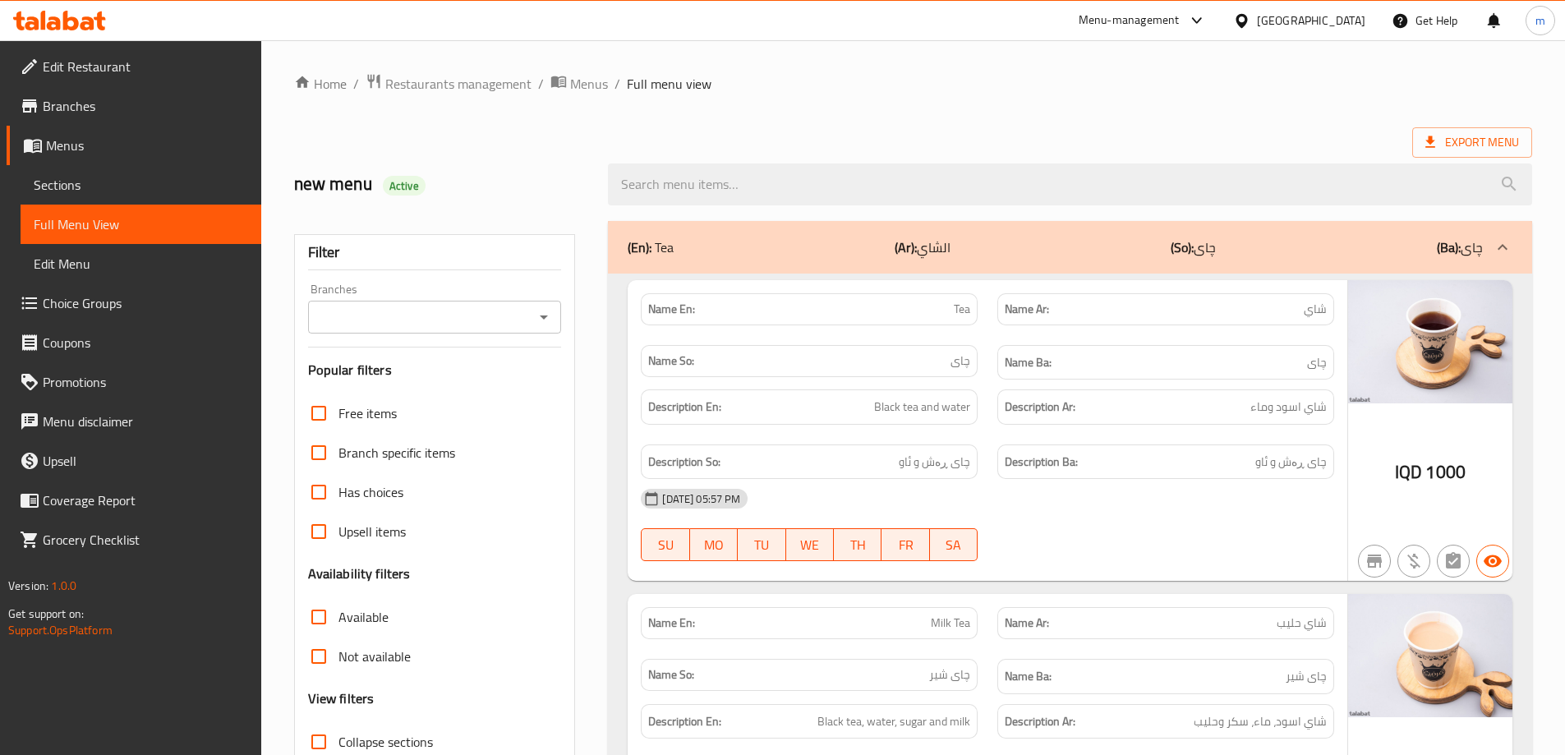
click at [553, 320] on icon "Open" at bounding box center [544, 317] width 20 height 20
click at [454, 386] on li "Qirfa, Yarmuk" at bounding box center [433, 388] width 254 height 30
type input "Qirfa, Yarmuk"
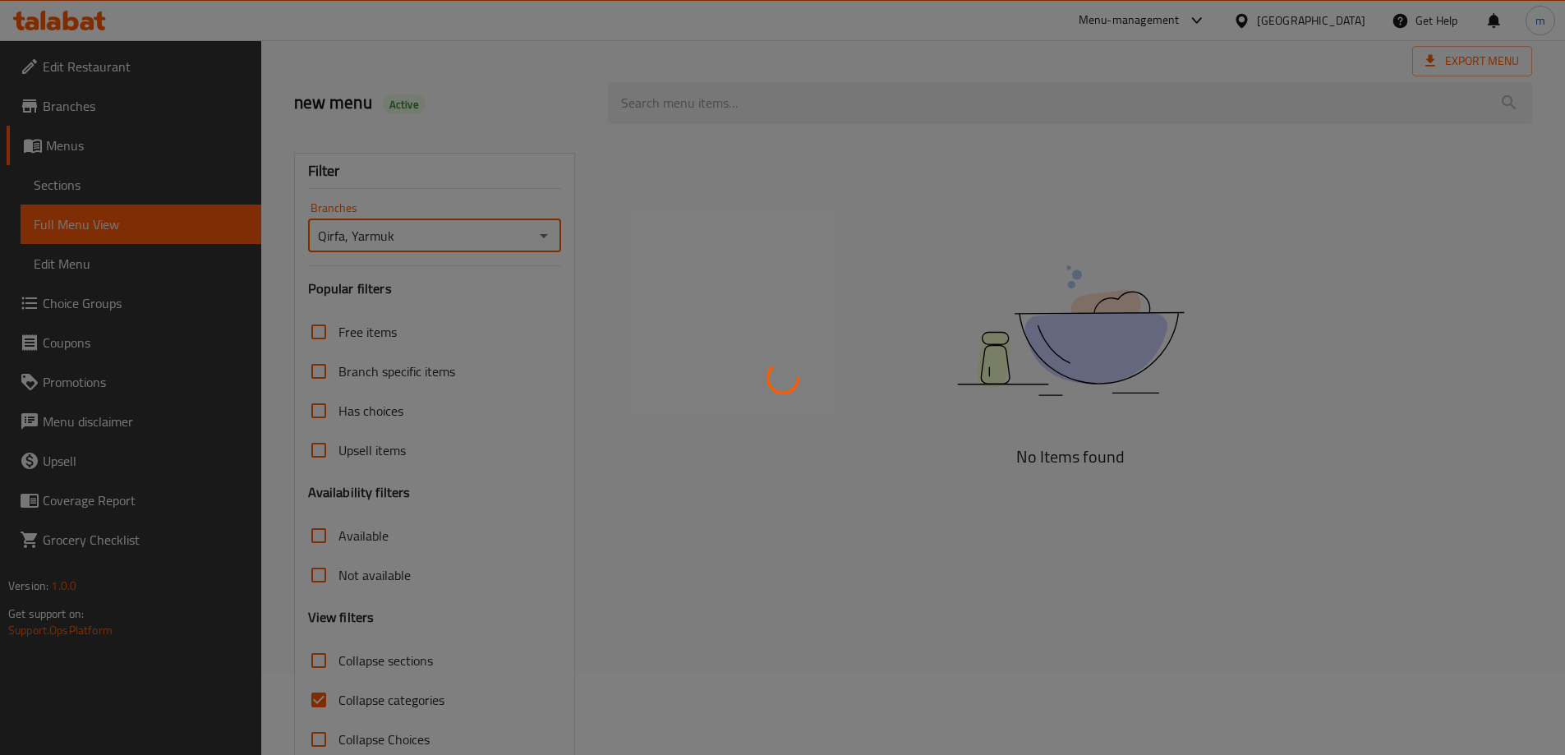
scroll to position [119, 0]
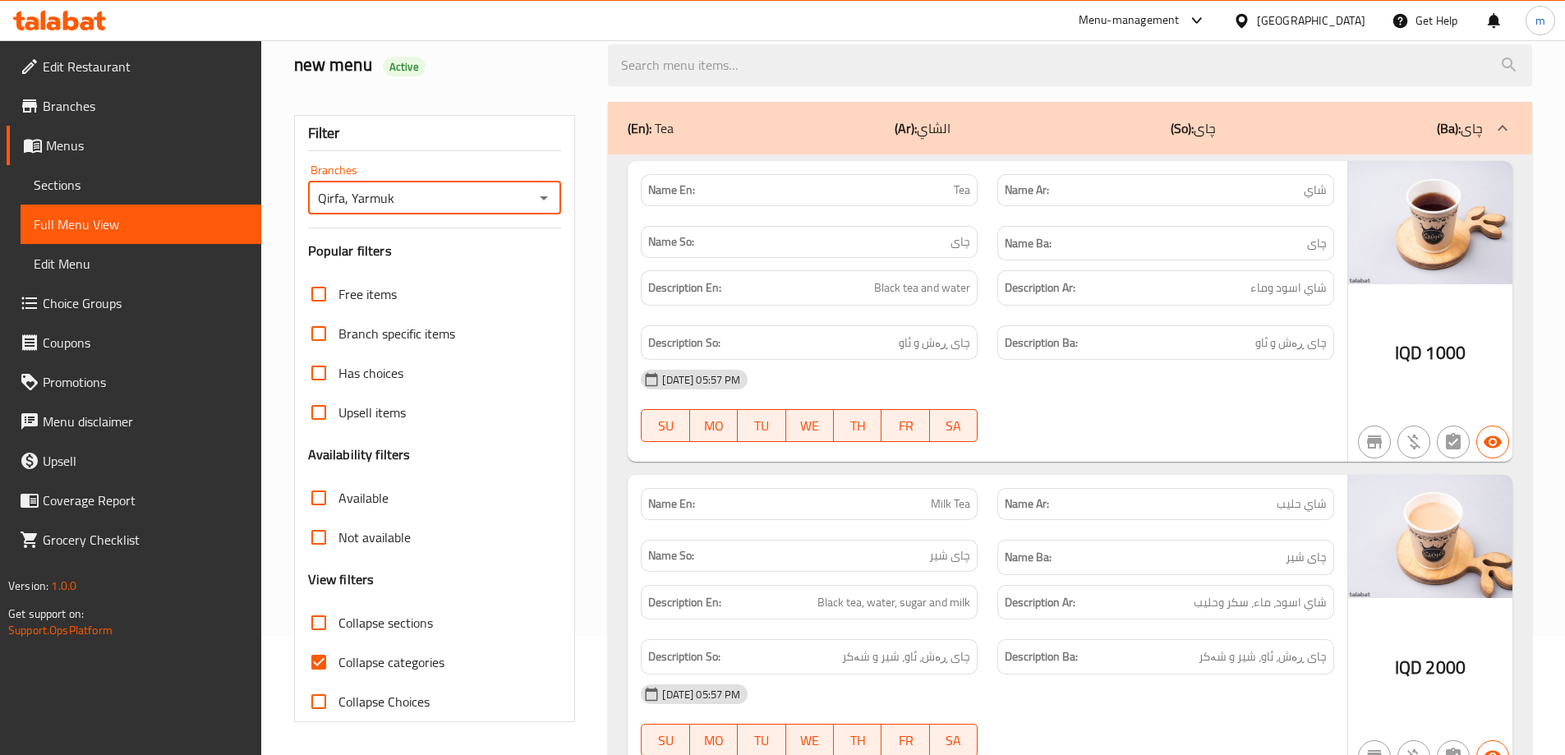
click at [315, 655] on input "Collapse categories" at bounding box center [318, 661] width 39 height 39
checkbox input "false"
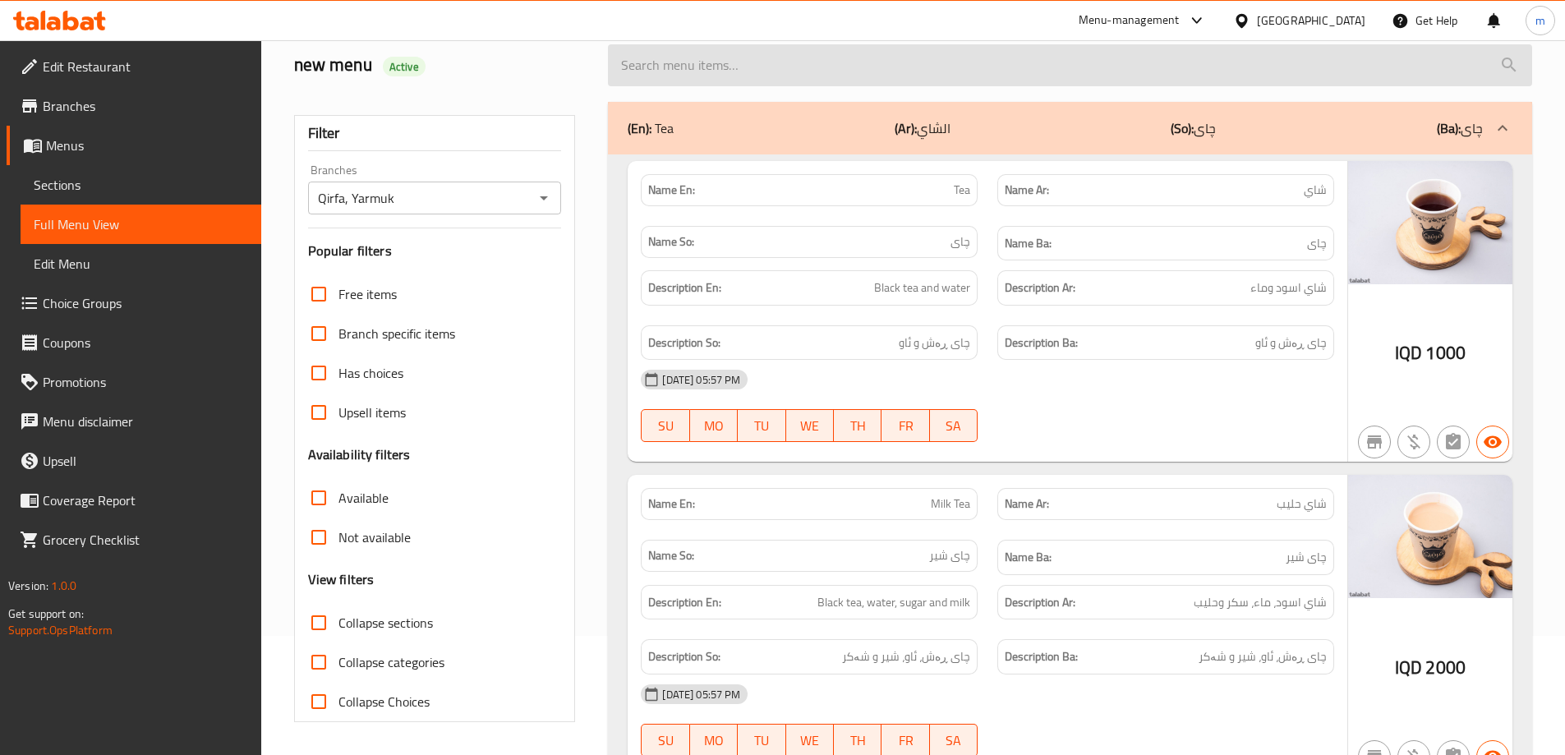
scroll to position [0, 0]
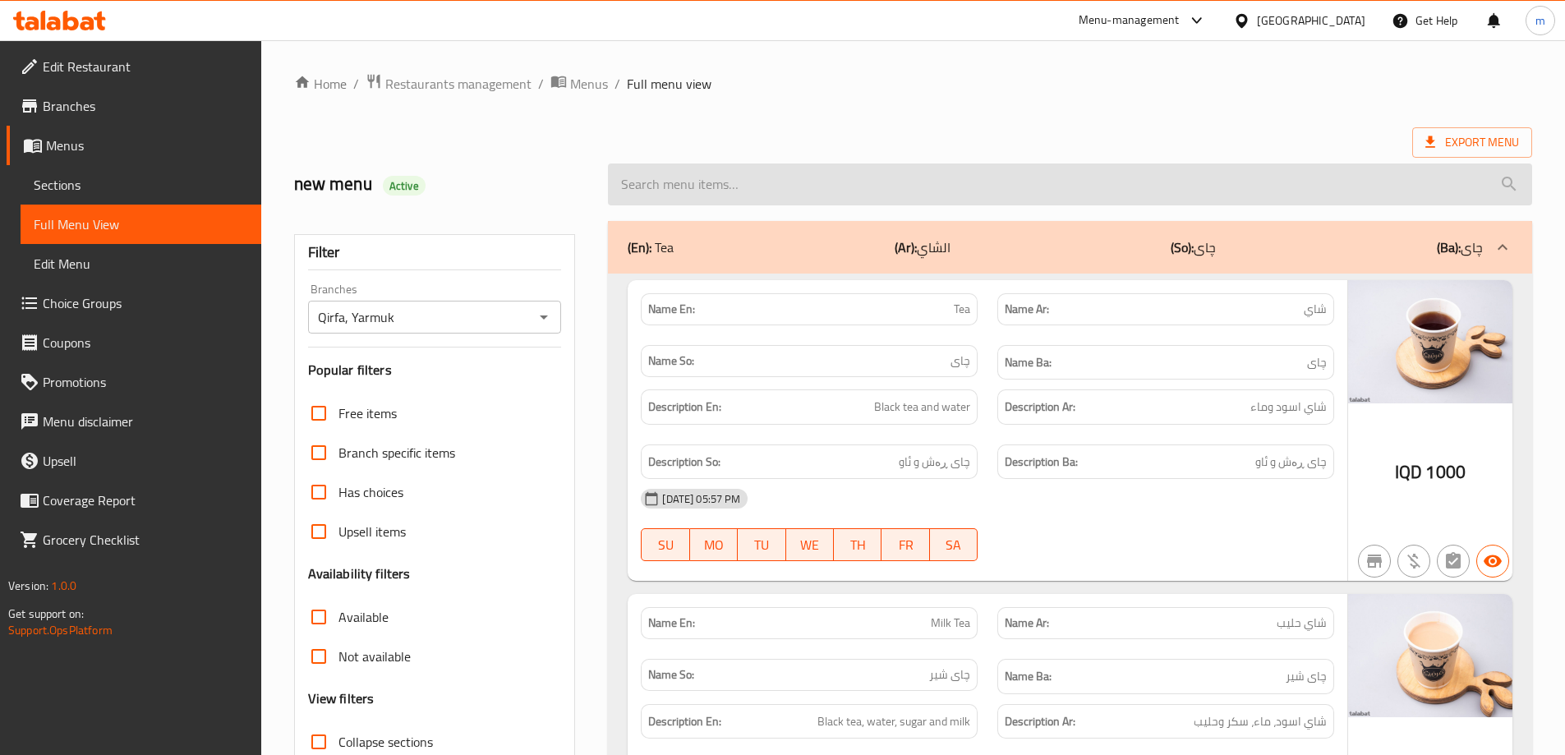
click at [683, 182] on input "search" at bounding box center [1070, 184] width 924 height 42
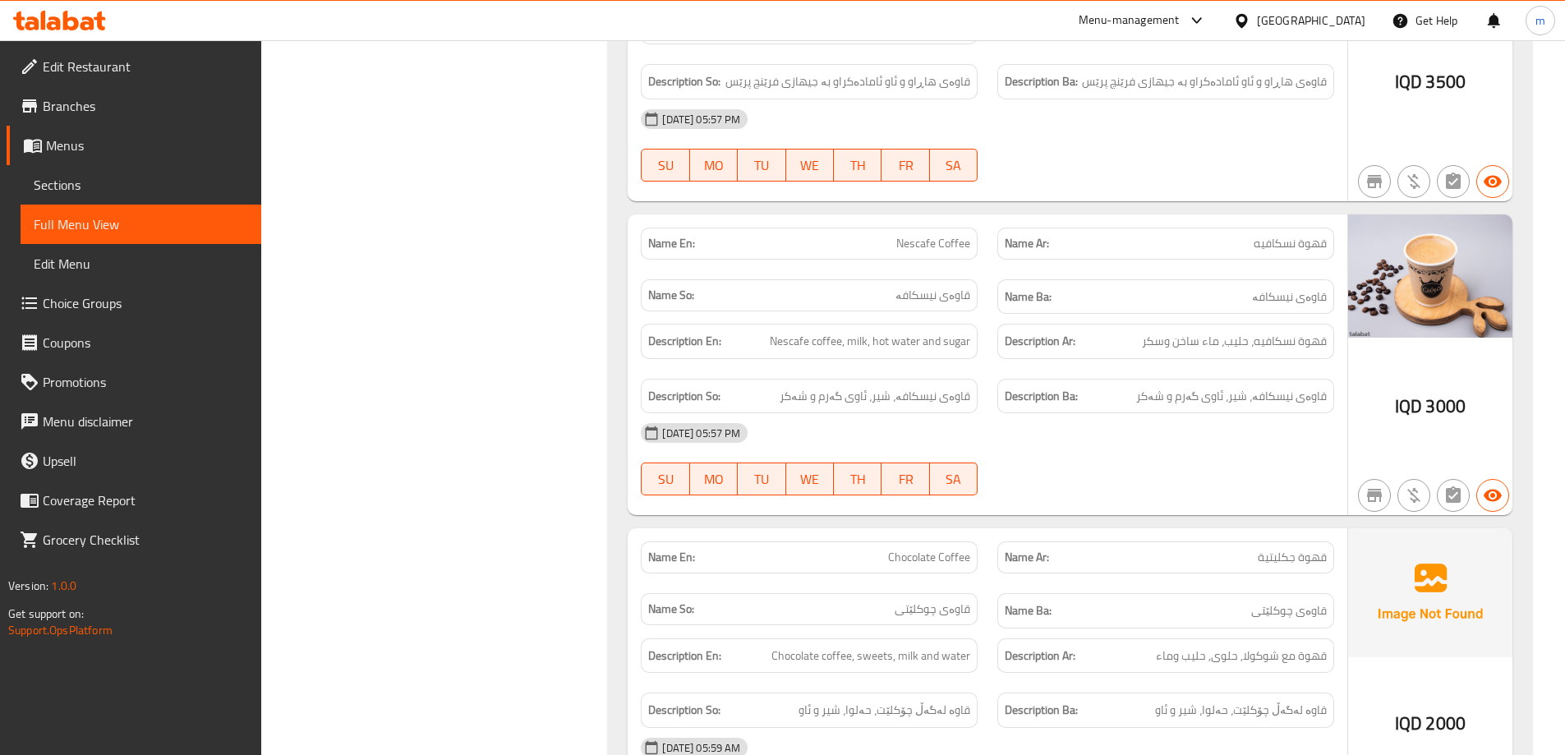
scroll to position [1169, 0]
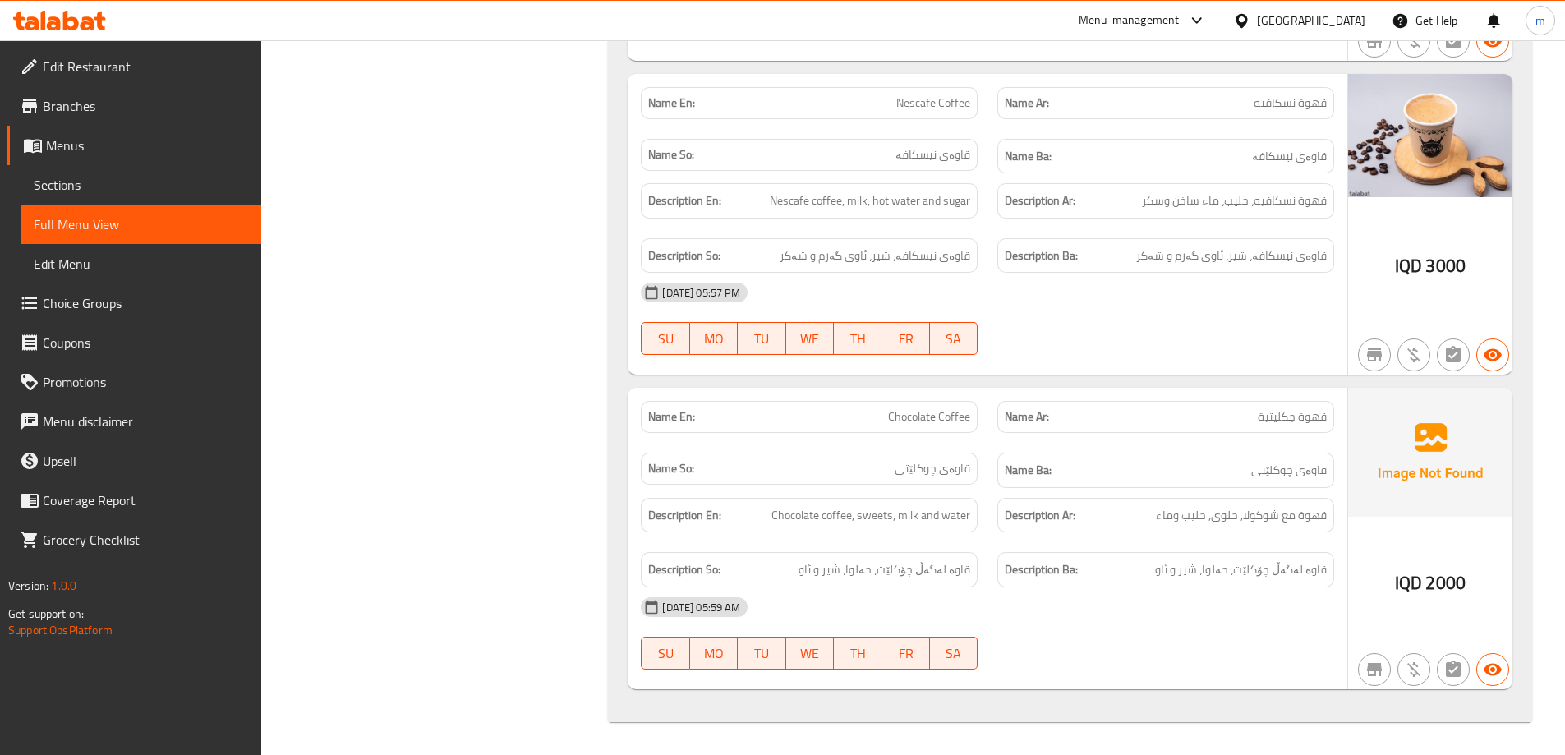
click at [913, 411] on span "Chocolate Coffee" at bounding box center [929, 416] width 82 height 17
copy span "Chocolate Coffee"
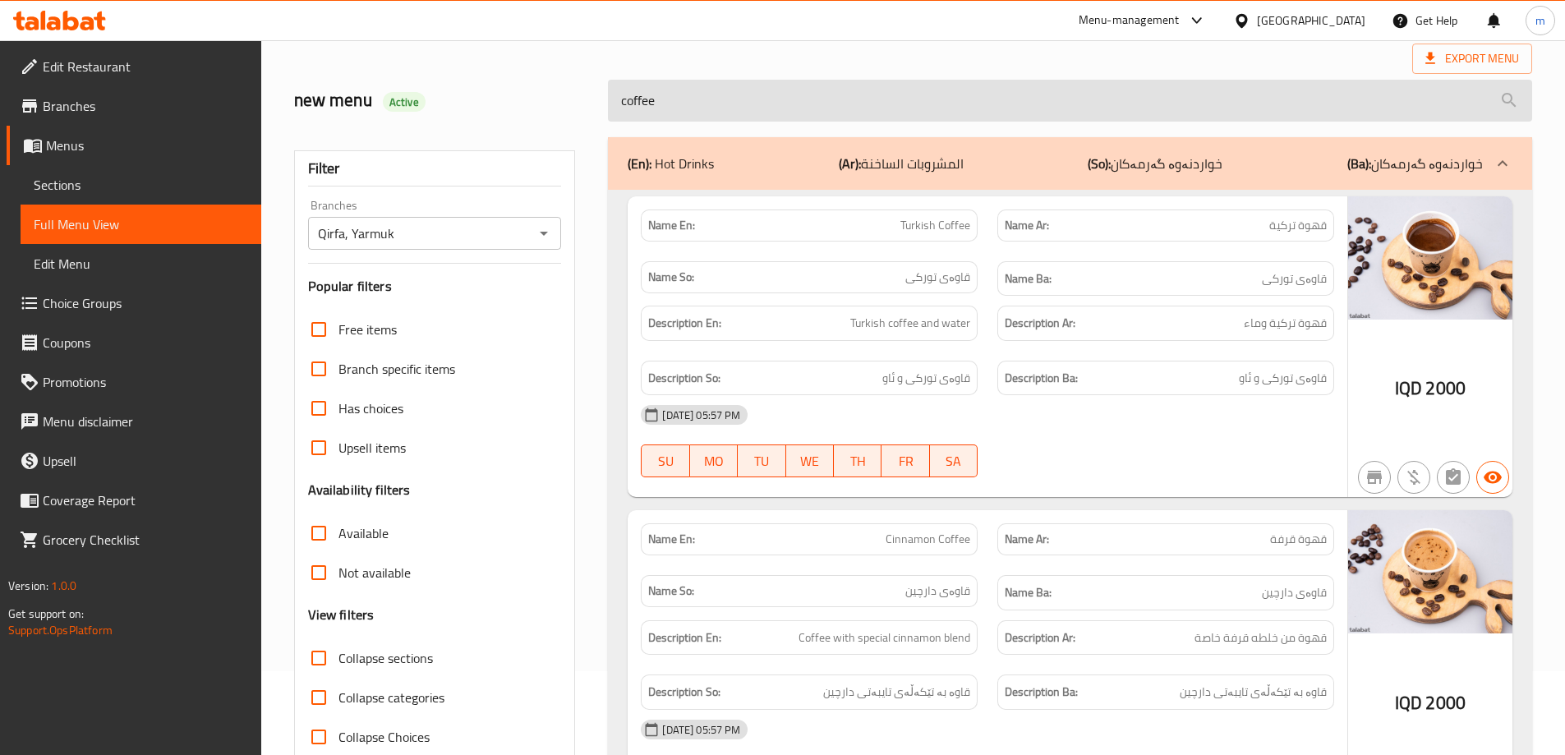
scroll to position [0, 0]
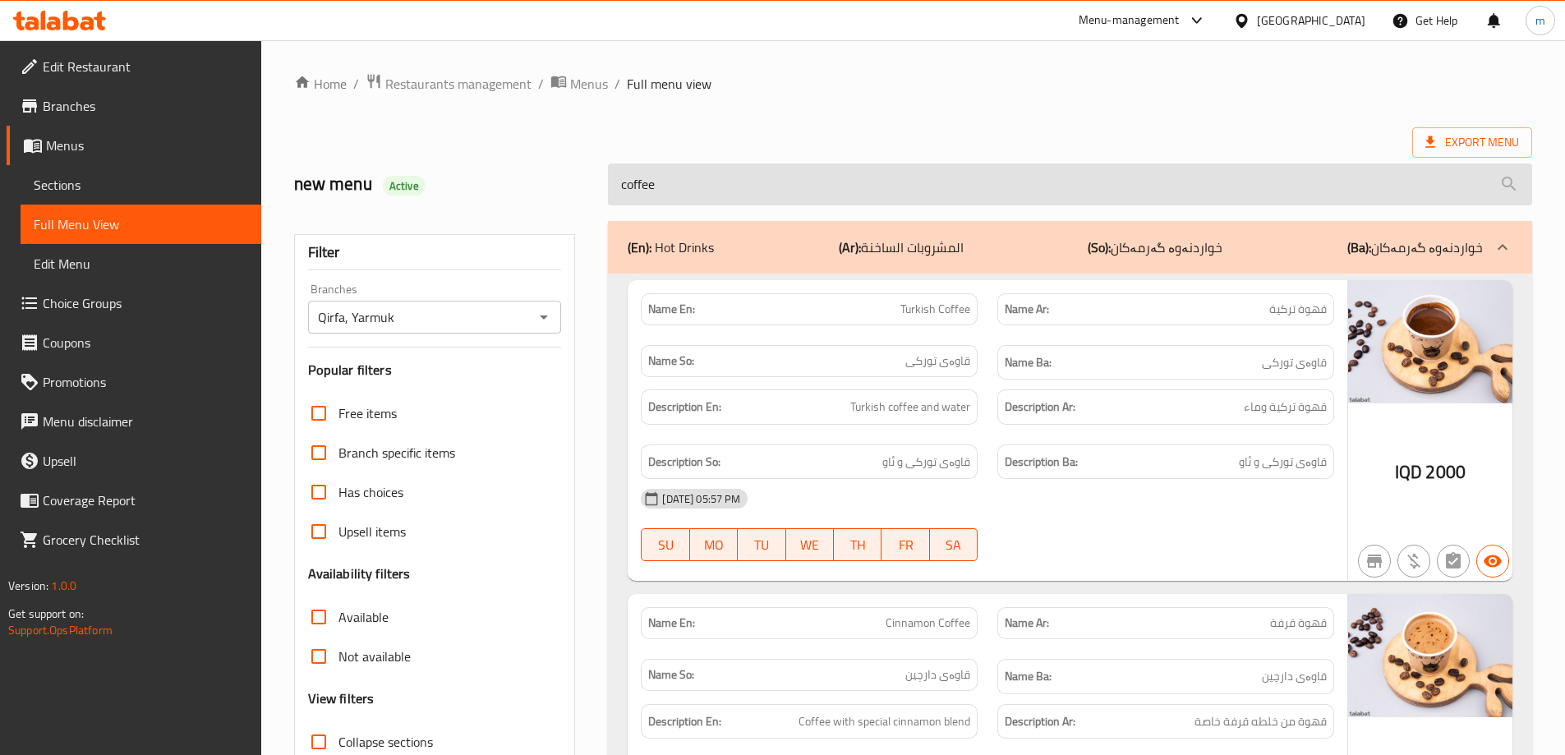
click at [754, 186] on input "coffee" at bounding box center [1070, 184] width 924 height 42
paste input "Chocolate C"
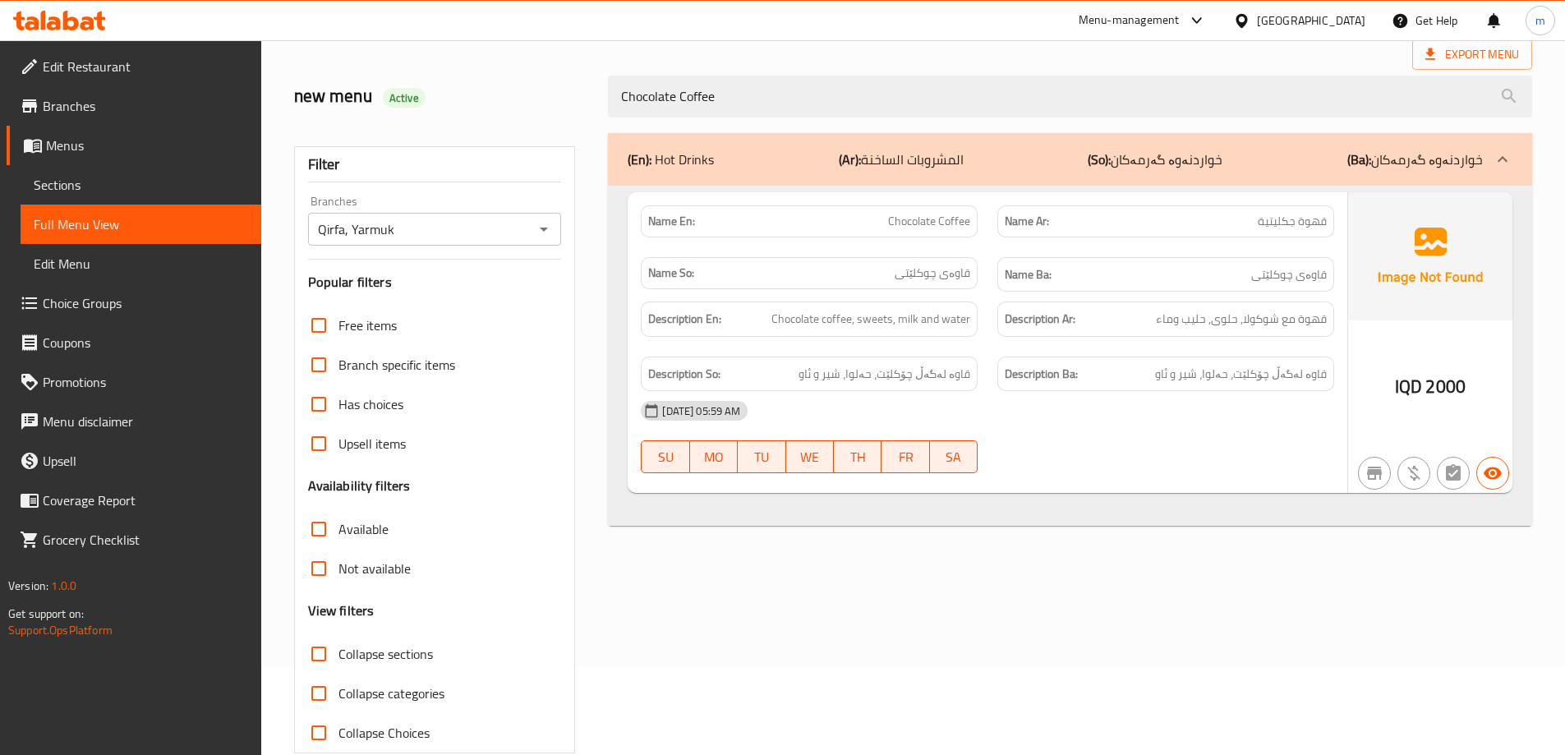
scroll to position [119, 0]
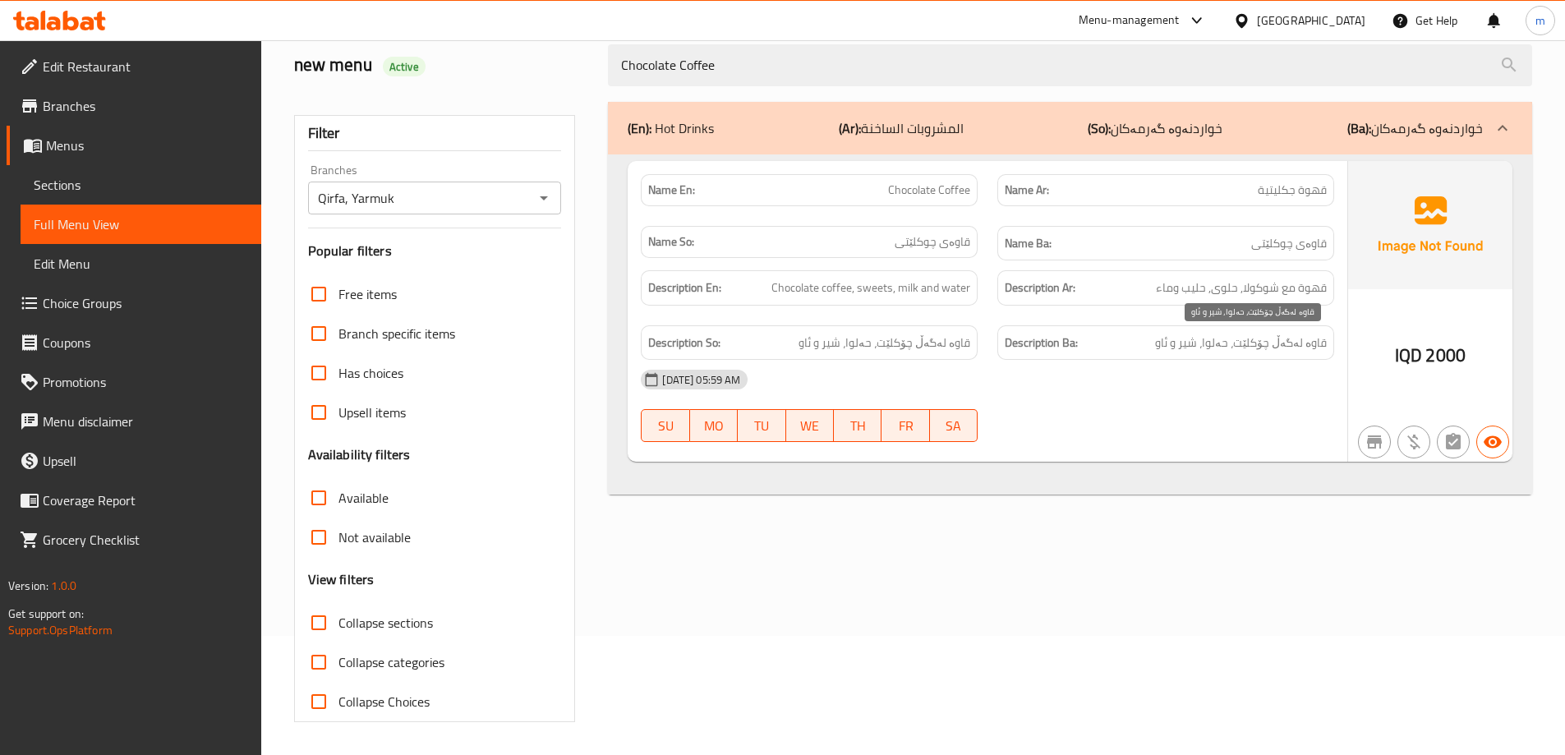
type input "Chocolate Coffee"
click at [1229, 341] on span "قاوە لەگەڵ چۆکلێت، حەلوا، شیر و ئاو" at bounding box center [1241, 343] width 172 height 21
copy span "حەلوا"
click at [1227, 285] on span "قهوة مع شوكولا, حلوى, حليب وماء" at bounding box center [1241, 288] width 171 height 21
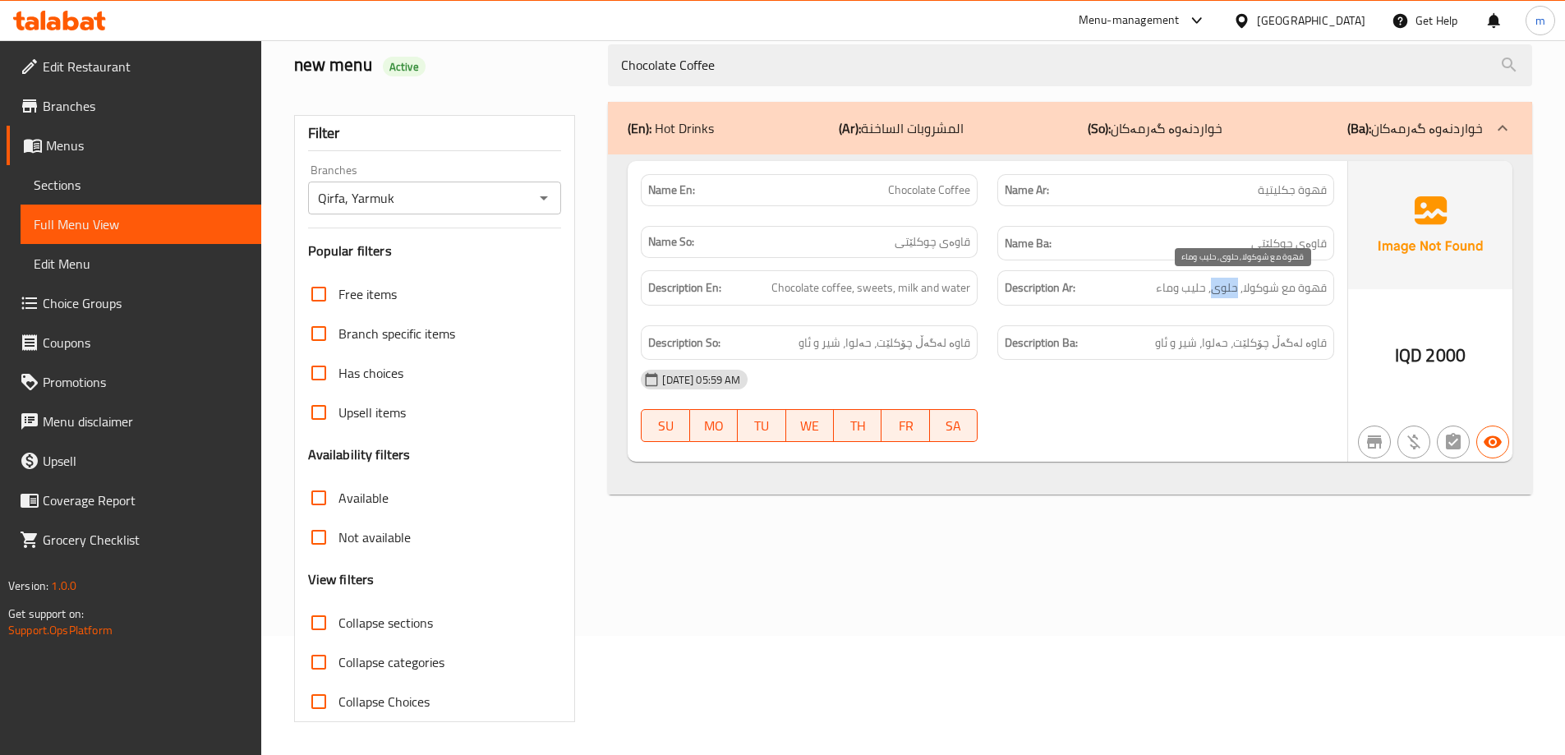
click at [1227, 285] on span "قهوة مع شوكولا, حلوى, حليب وماء" at bounding box center [1241, 288] width 171 height 21
copy span "حلوى"
click at [1211, 321] on div "Description Ba: قاوە لەگەڵ چۆکلێت، حەلوا، شیر و ئاو" at bounding box center [1165, 342] width 356 height 55
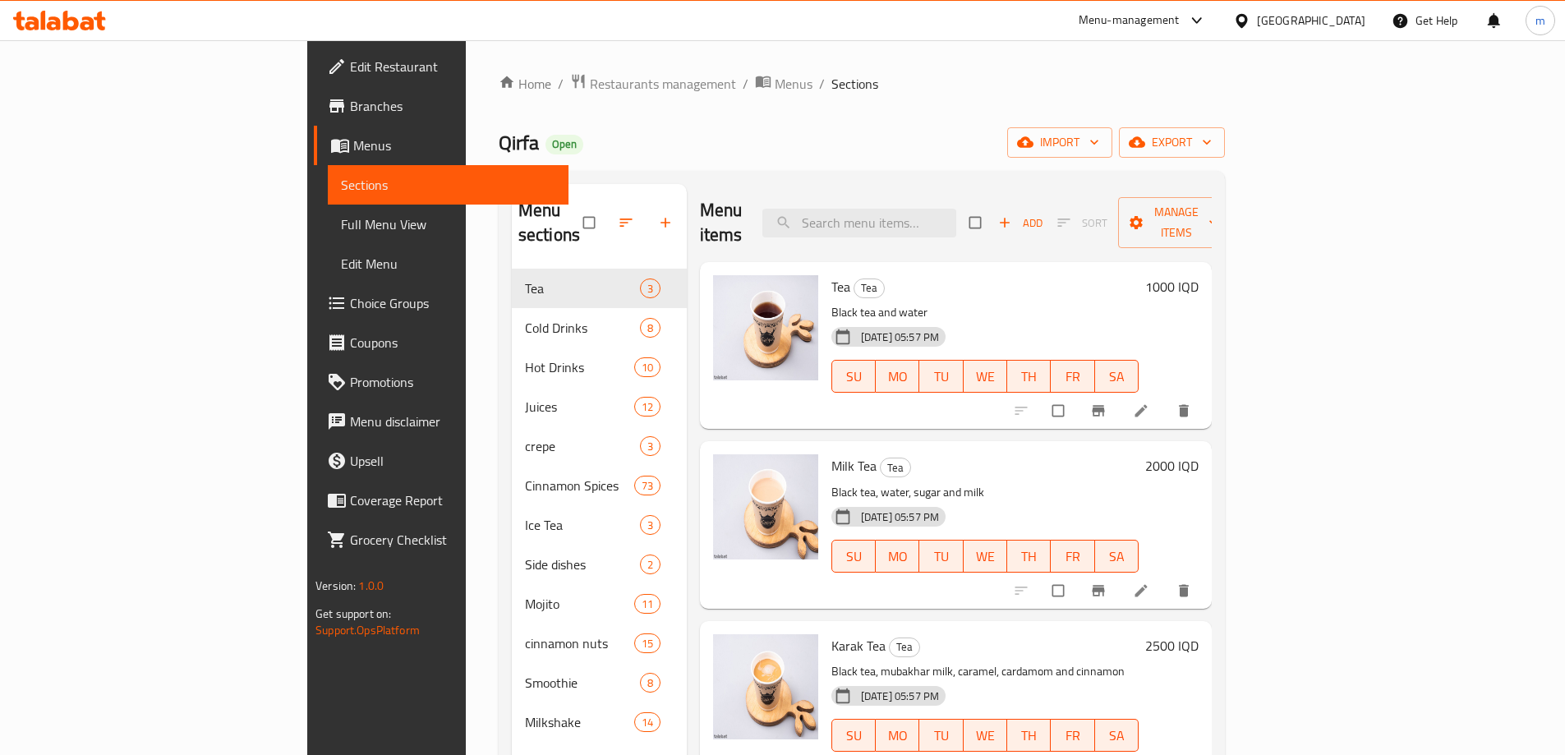
click at [341, 225] on span "Full Menu View" at bounding box center [448, 224] width 214 height 20
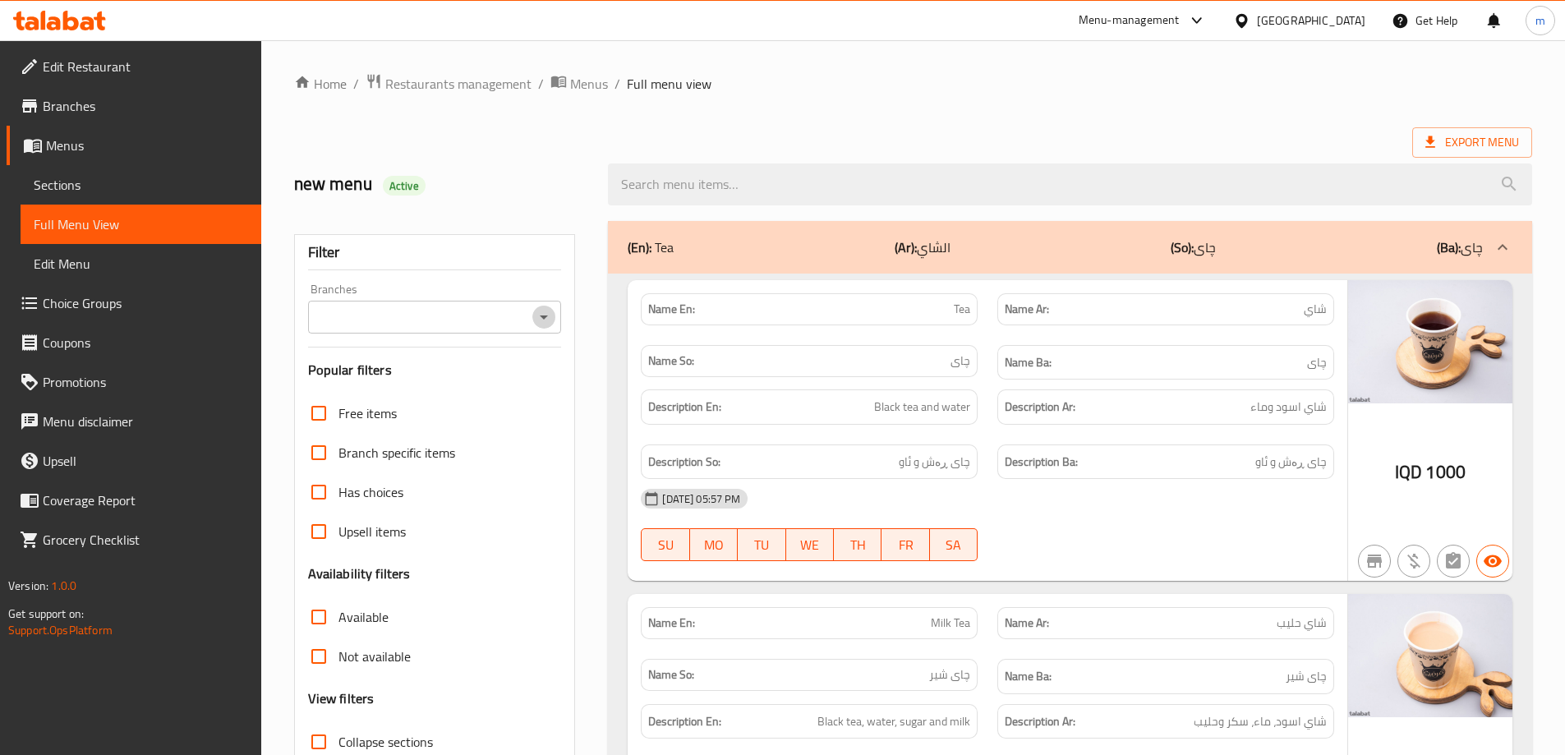
click at [545, 320] on icon "Open" at bounding box center [544, 317] width 20 height 20
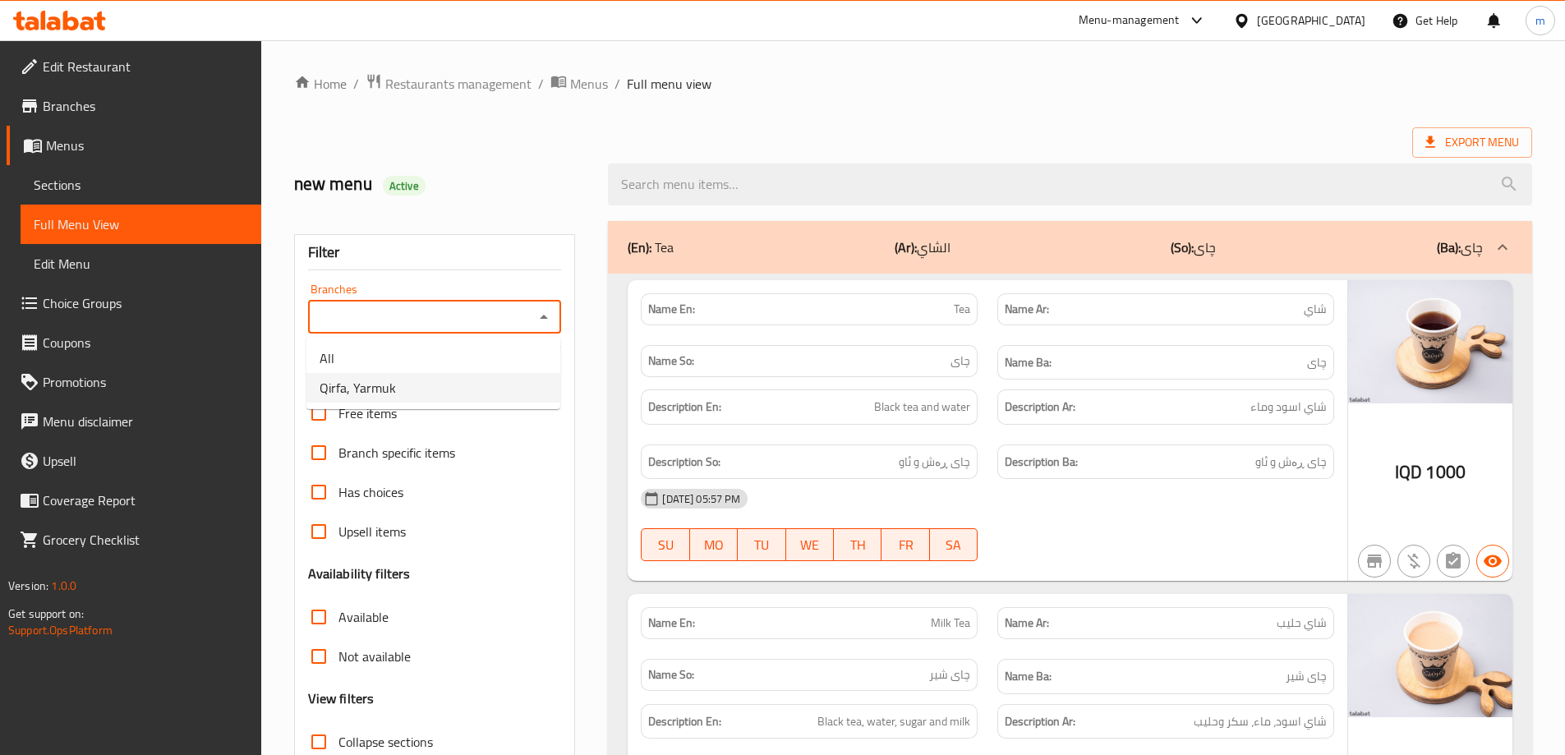
click at [474, 381] on li "Qirfa, Yarmuk" at bounding box center [433, 388] width 254 height 30
type input "Qirfa, Yarmuk"
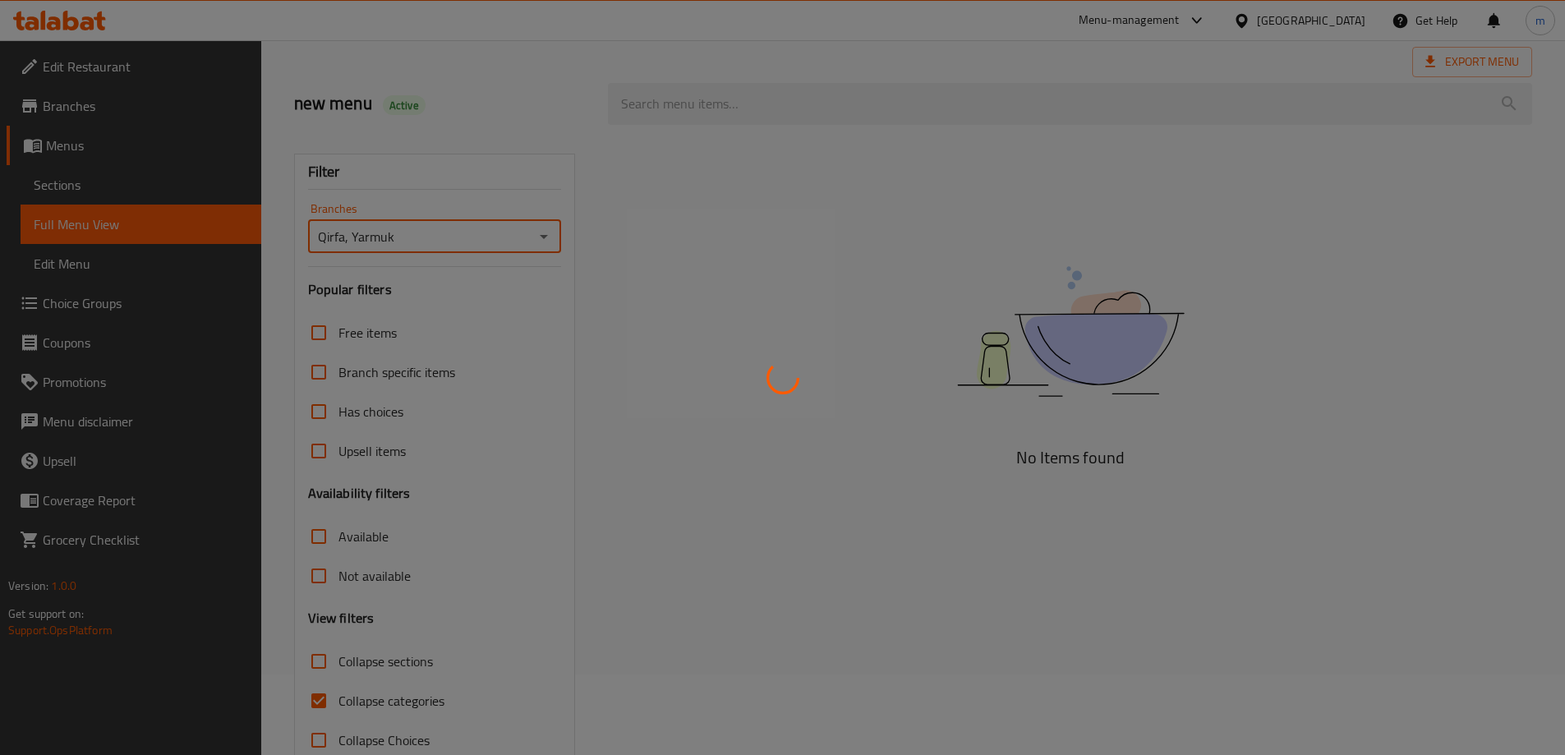
scroll to position [119, 0]
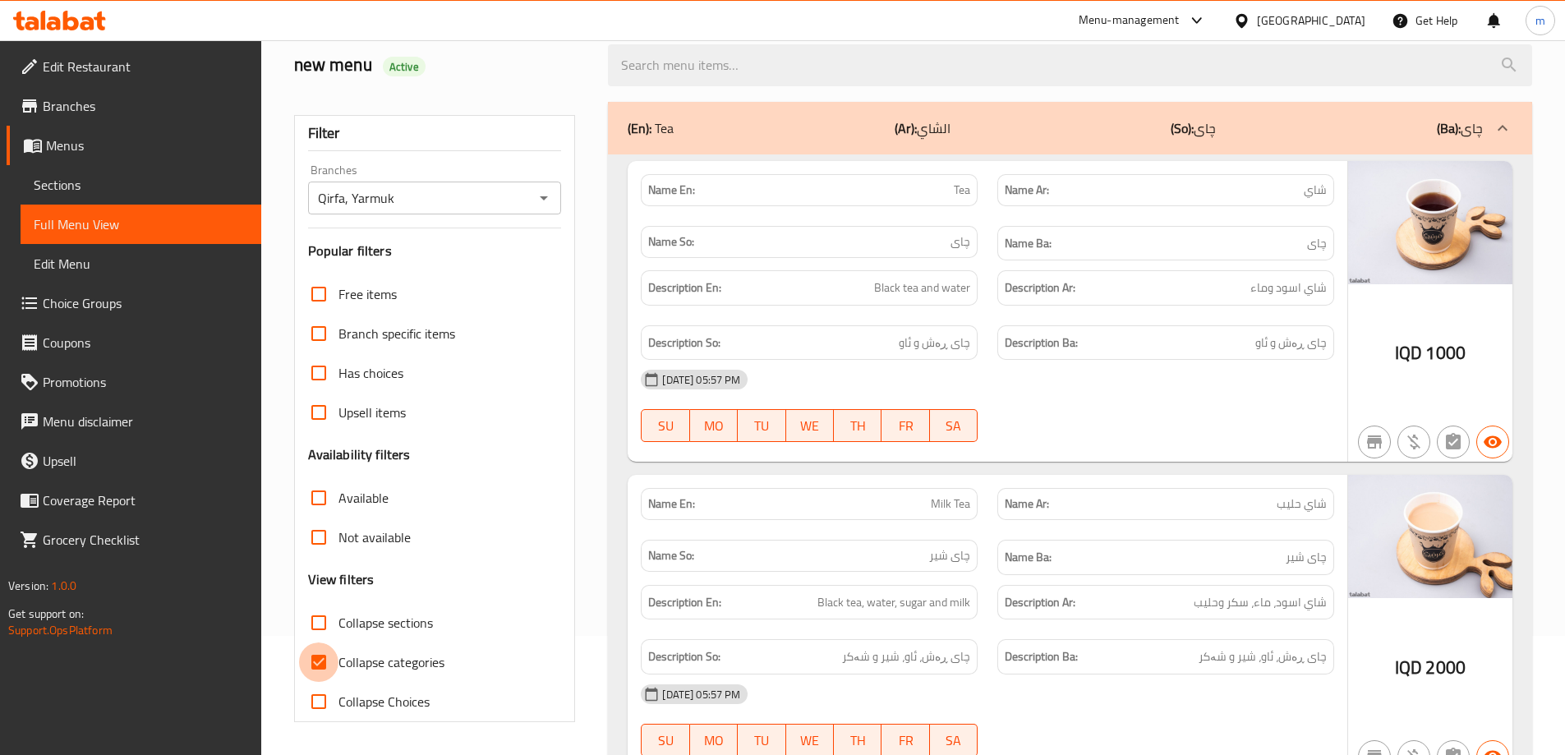
click at [319, 669] on input "Collapse categories" at bounding box center [318, 661] width 39 height 39
checkbox input "false"
